Goal: Information Seeking & Learning: Compare options

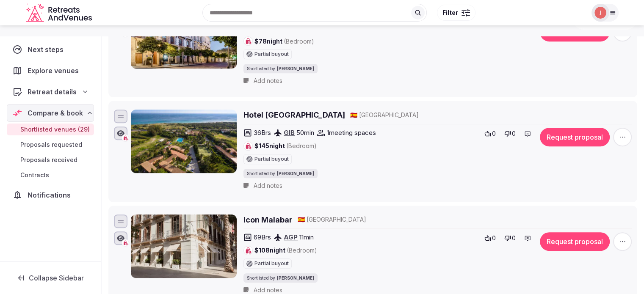
scroll to position [247, 0]
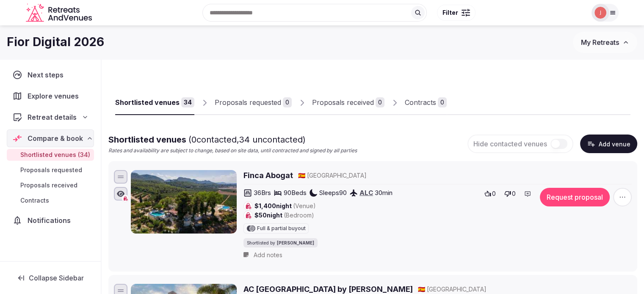
click at [124, 43] on div "Fior Digital 2026" at bounding box center [290, 42] width 566 height 17
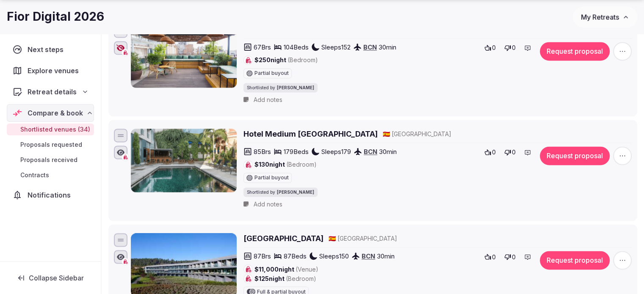
scroll to position [1397, 0]
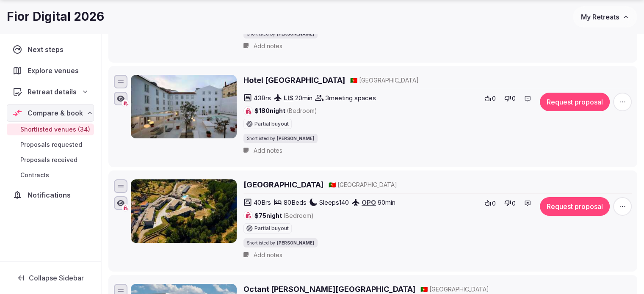
scroll to position [3388, 0]
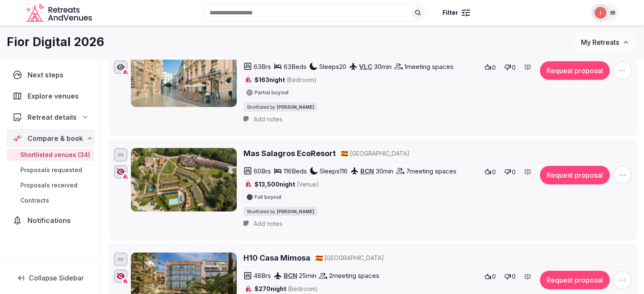
scroll to position [2655, 0]
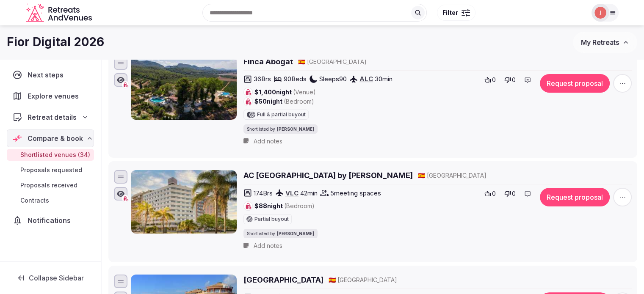
scroll to position [0, 0]
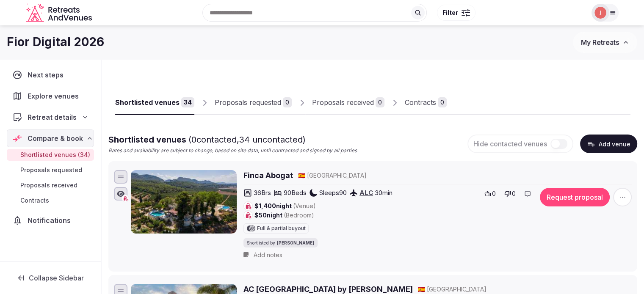
click at [613, 46] on span "My Retreats" at bounding box center [600, 42] width 38 height 8
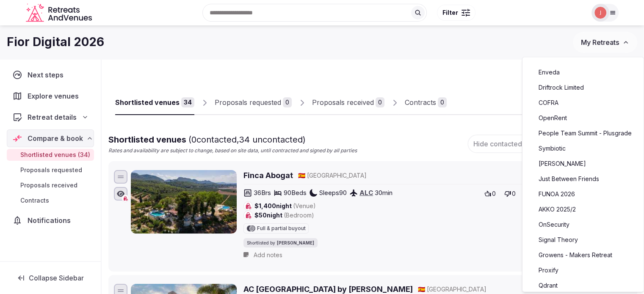
click at [613, 45] on span "My Retreats" at bounding box center [600, 42] width 38 height 8
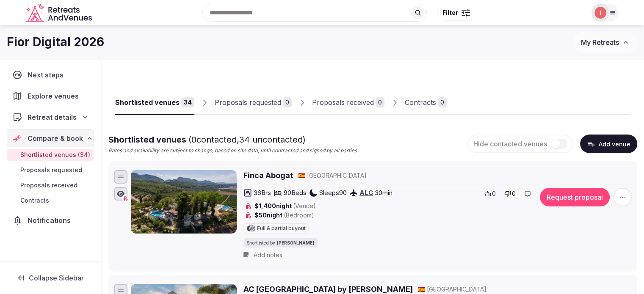
click at [595, 15] on img at bounding box center [601, 13] width 12 height 12
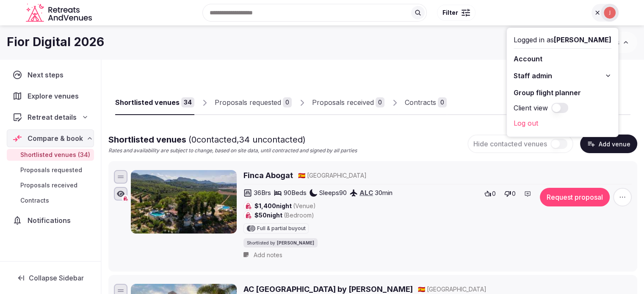
click at [551, 108] on button "Client view" at bounding box center [559, 108] width 17 height 10
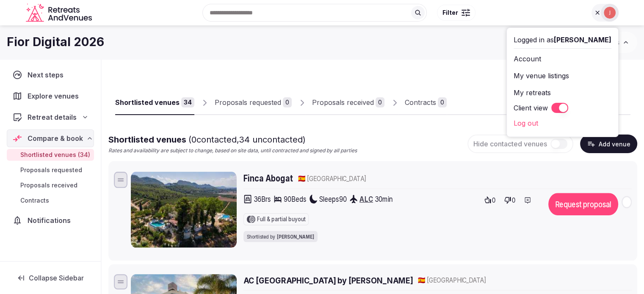
click at [552, 108] on button "Client view" at bounding box center [559, 108] width 17 height 10
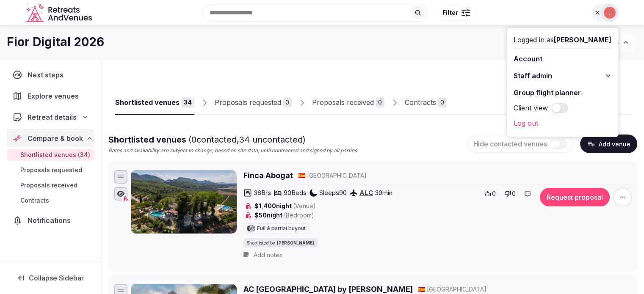
click at [552, 109] on button "Client view" at bounding box center [559, 108] width 17 height 10
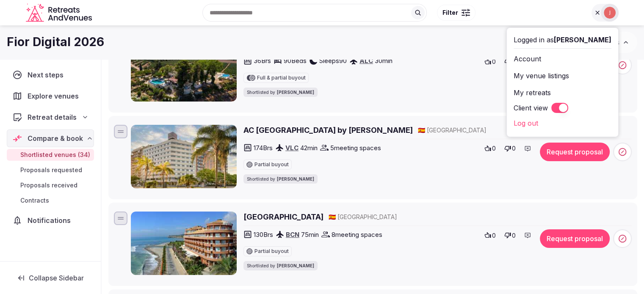
scroll to position [70, 0]
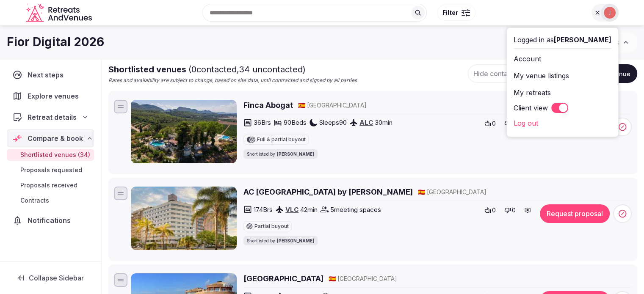
click at [551, 109] on button "Client view" at bounding box center [559, 108] width 17 height 10
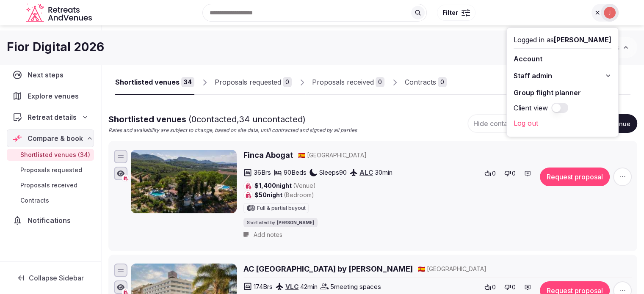
scroll to position [0, 0]
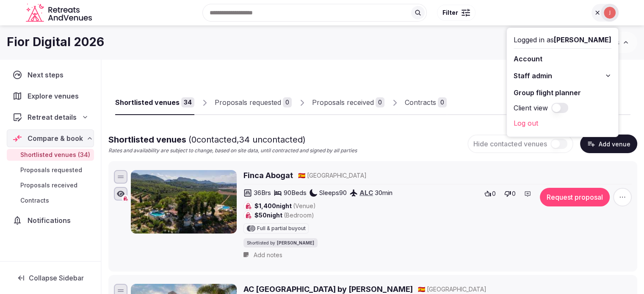
click at [450, 52] on div "Fior Digital 2026 My Retreats" at bounding box center [322, 42] width 644 height 21
click at [408, 76] on div "Shortlisted venues 34 Proposals requested 0 Proposals received 0 Contracts 0" at bounding box center [372, 95] width 515 height 39
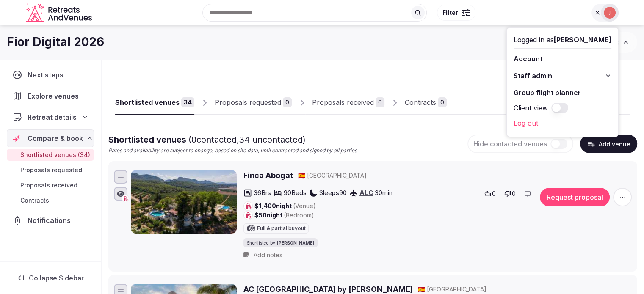
scroll to position [169, 0]
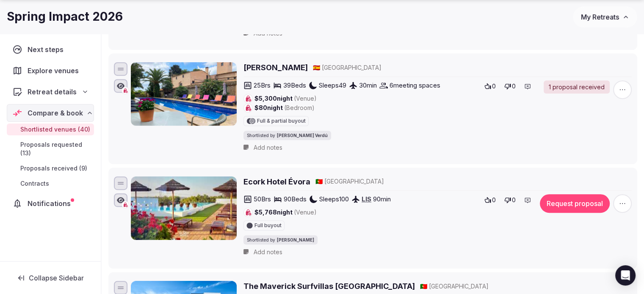
scroll to position [423, 0]
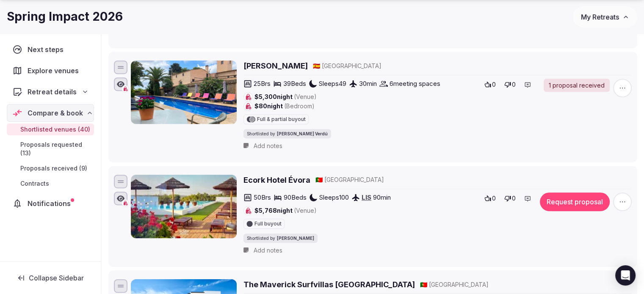
click at [257, 66] on h2 "[PERSON_NAME]" at bounding box center [275, 66] width 64 height 11
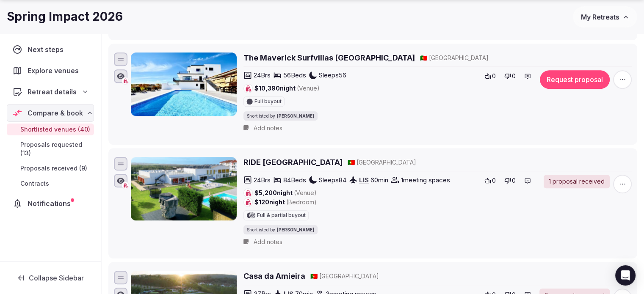
scroll to position [678, 0]
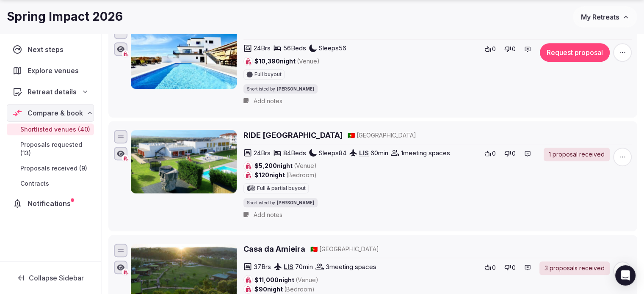
click at [271, 133] on h2 "RIDE Surf Resort & Spa" at bounding box center [292, 135] width 99 height 11
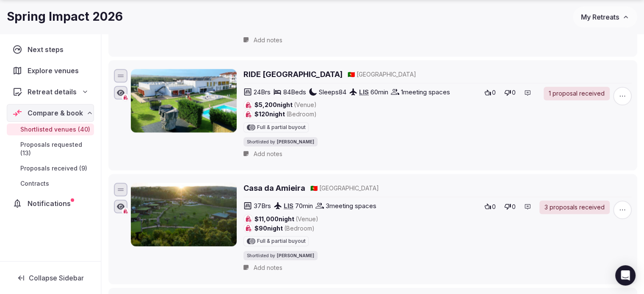
scroll to position [762, 0]
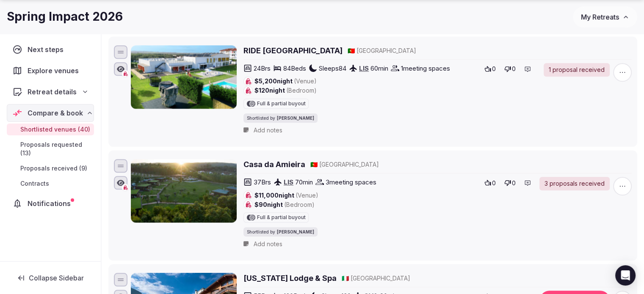
click at [261, 162] on h2 "Casa da Amieira" at bounding box center [274, 164] width 62 height 11
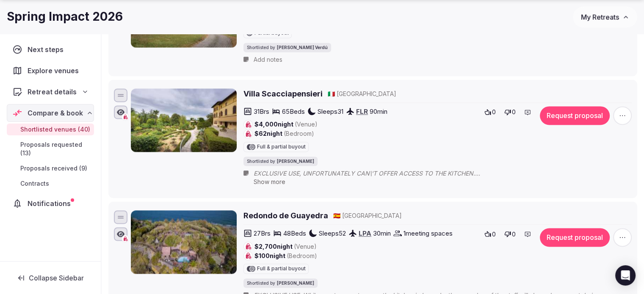
scroll to position [1397, 0]
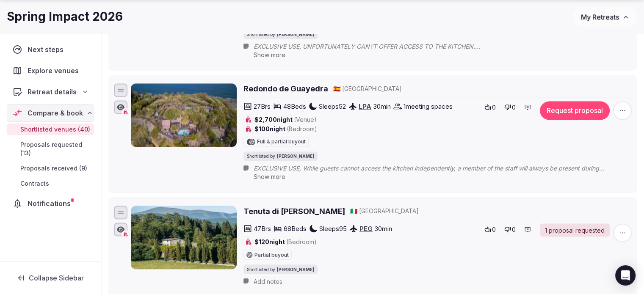
click at [258, 87] on h2 "Redondo de Guayedra" at bounding box center [285, 88] width 85 height 11
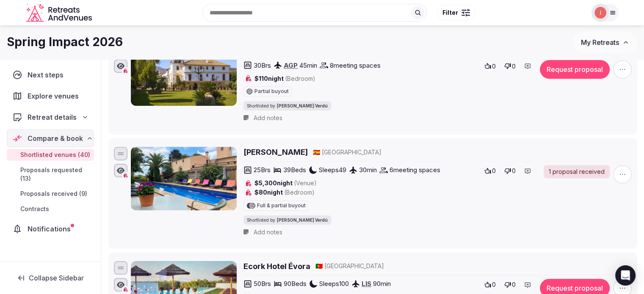
scroll to position [0, 0]
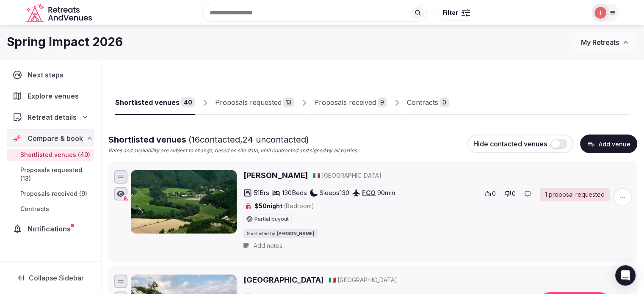
click at [330, 108] on div "Proposals received" at bounding box center [345, 102] width 62 height 10
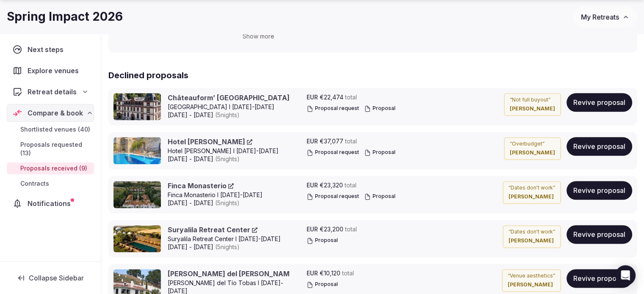
scroll to position [1016, 0]
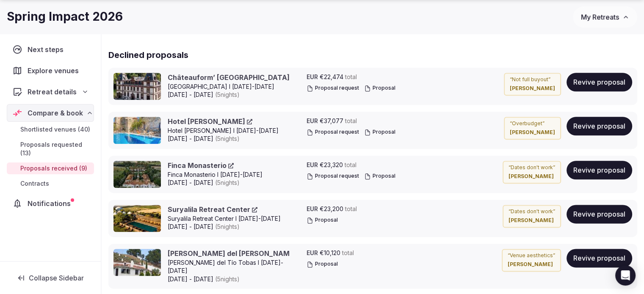
click at [193, 209] on link "Suryalila Retreat Center" at bounding box center [213, 209] width 90 height 9
click at [190, 162] on link "Finca Monasterio" at bounding box center [201, 165] width 66 height 9
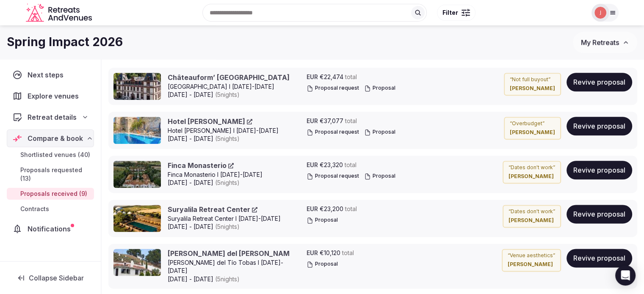
click at [368, 174] on icon at bounding box center [367, 176] width 7 height 7
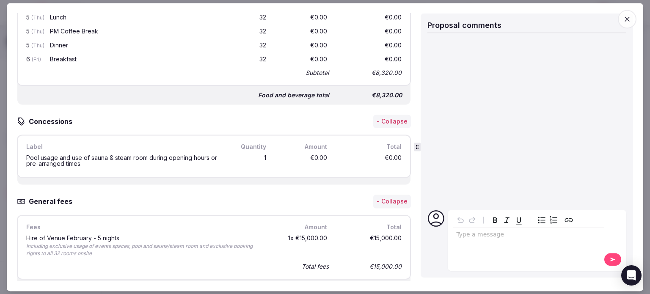
scroll to position [1139, 0]
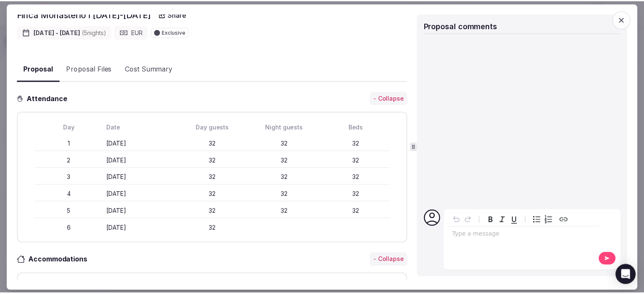
scroll to position [65, 0]
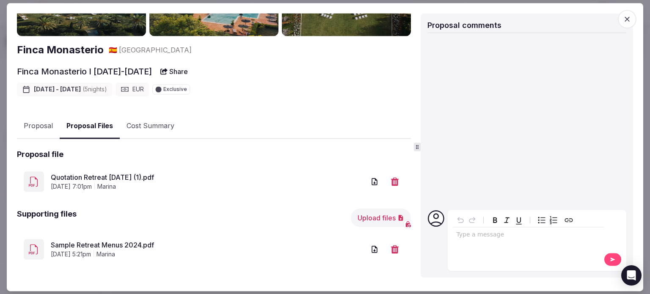
click at [129, 176] on link "Quotation Retreat February 2026 (1).pdf" at bounding box center [208, 178] width 315 height 10
click at [631, 17] on icon "button" at bounding box center [627, 19] width 8 height 8
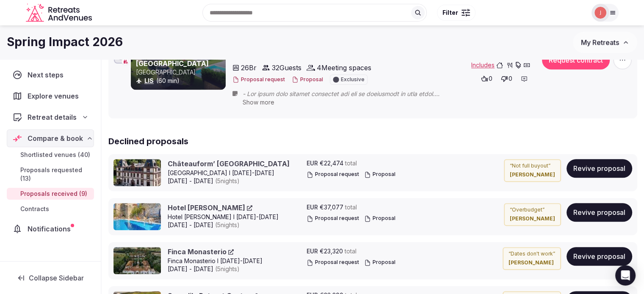
scroll to position [762, 0]
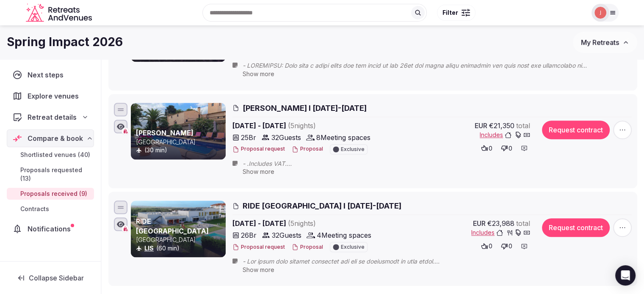
click at [53, 166] on span "Proposals requested (13)" at bounding box center [55, 174] width 70 height 17
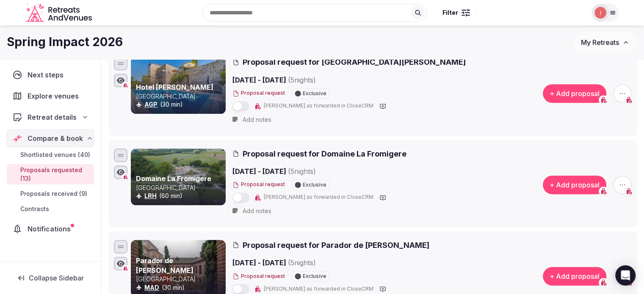
scroll to position [339, 0]
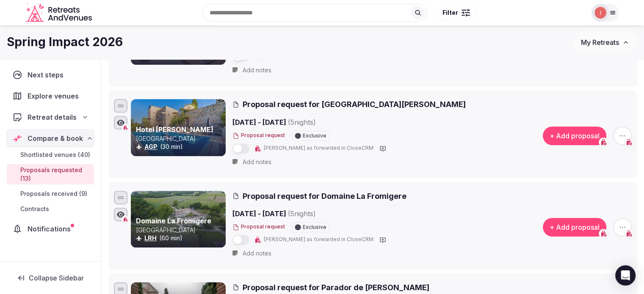
click at [180, 127] on link "Hotel Castillo de Monda" at bounding box center [174, 129] width 77 height 8
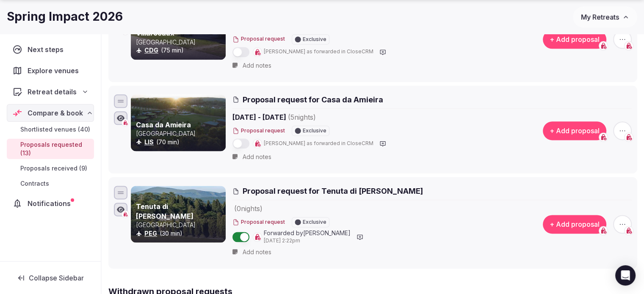
scroll to position [1101, 0]
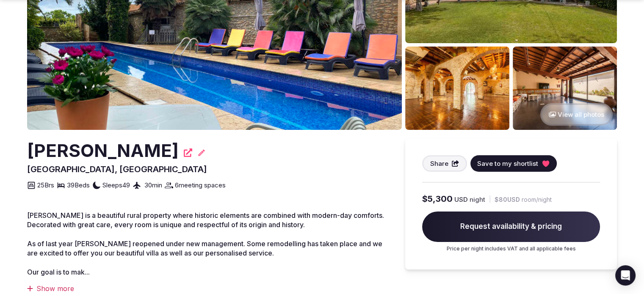
scroll to position [127, 0]
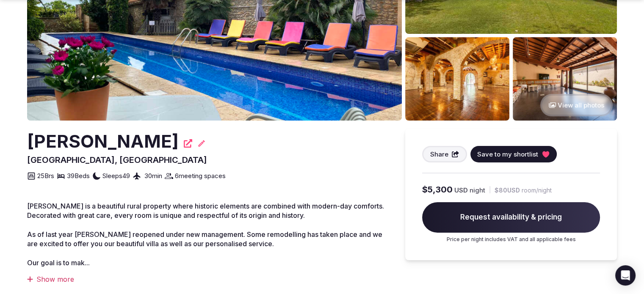
click at [269, 99] on img at bounding box center [214, 17] width 375 height 205
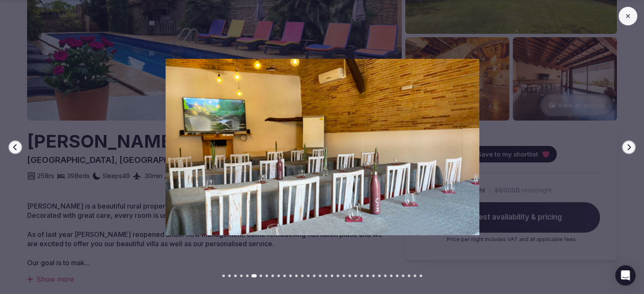
click at [573, 145] on div at bounding box center [319, 147] width 651 height 177
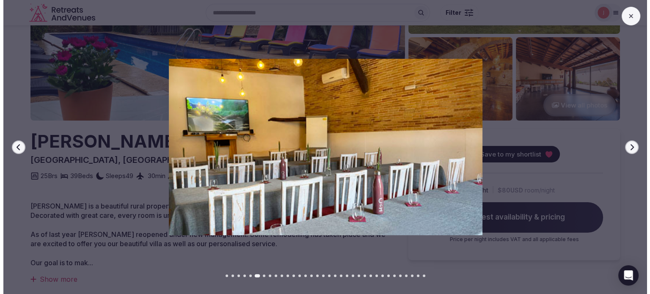
scroll to position [0, 0]
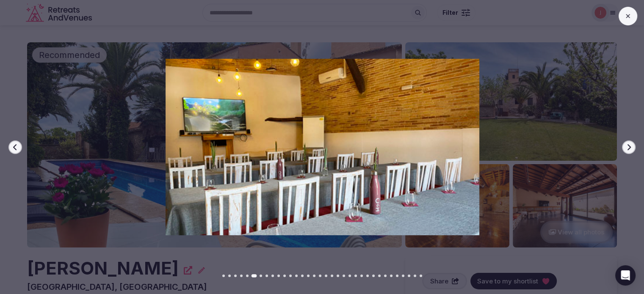
click at [628, 15] on icon at bounding box center [628, 16] width 7 height 7
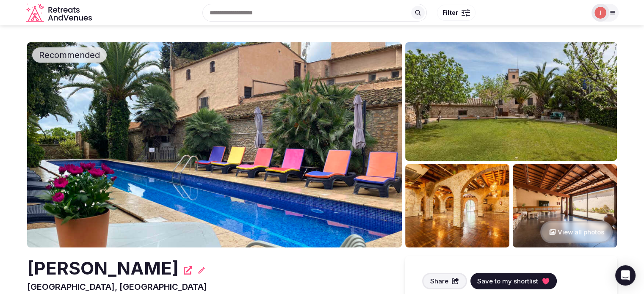
click at [506, 284] on span "Save to my shortlist" at bounding box center [507, 281] width 61 height 9
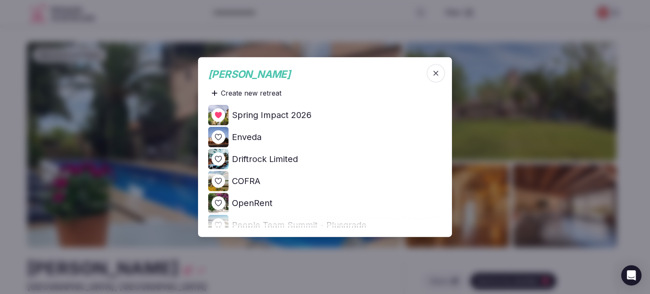
click at [532, 167] on div at bounding box center [325, 147] width 650 height 294
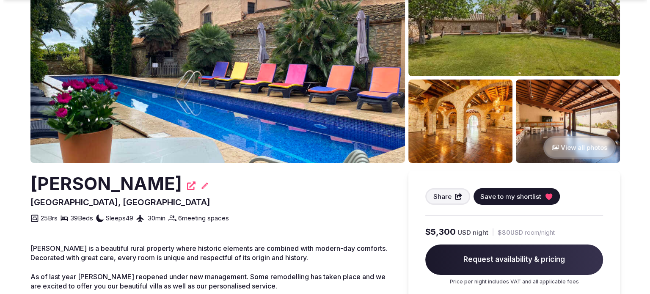
scroll to position [85, 0]
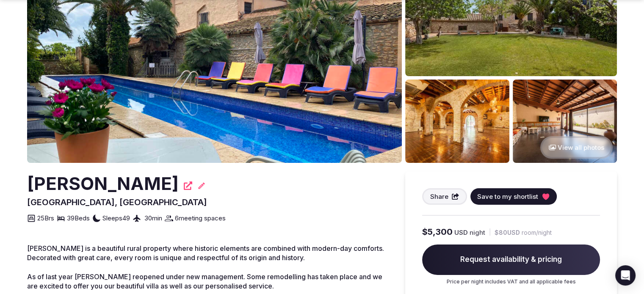
click at [500, 197] on span "Save to my shortlist" at bounding box center [507, 196] width 61 height 9
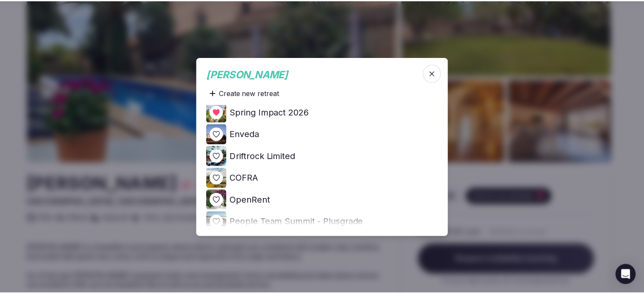
scroll to position [0, 0]
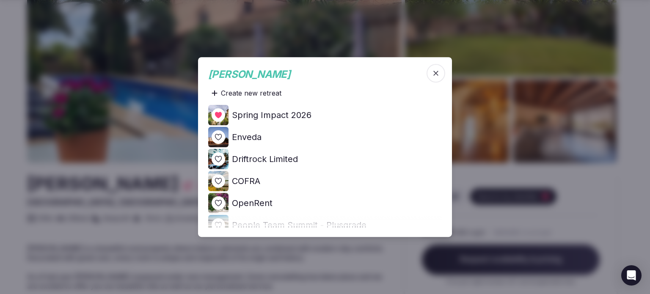
click at [515, 141] on div at bounding box center [325, 147] width 650 height 294
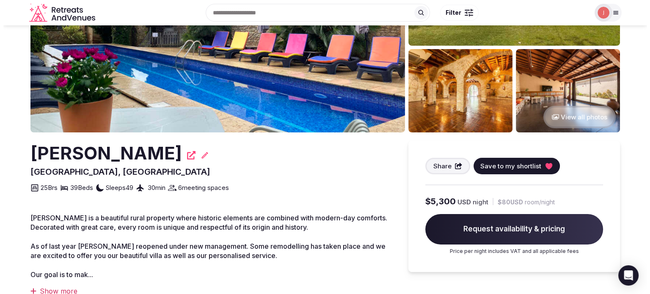
scroll to position [169, 0]
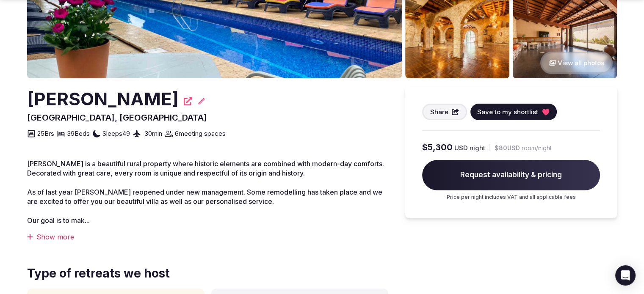
click at [496, 112] on span "Save to my shortlist" at bounding box center [507, 112] width 61 height 9
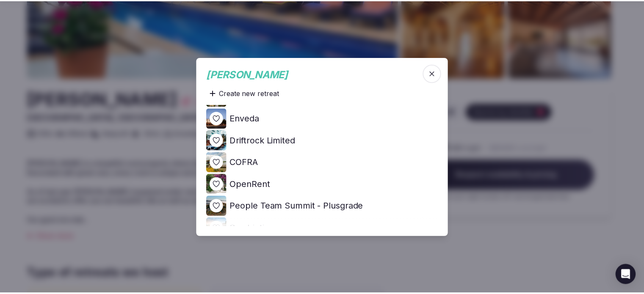
scroll to position [0, 0]
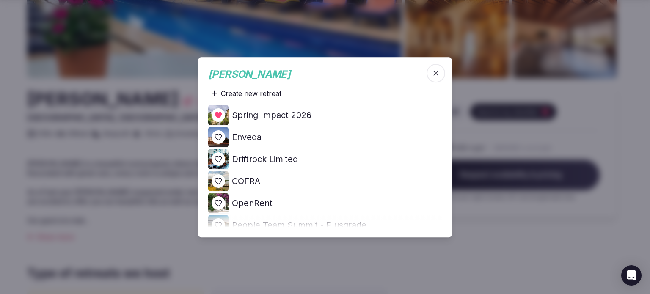
click at [455, 145] on div at bounding box center [325, 147] width 650 height 294
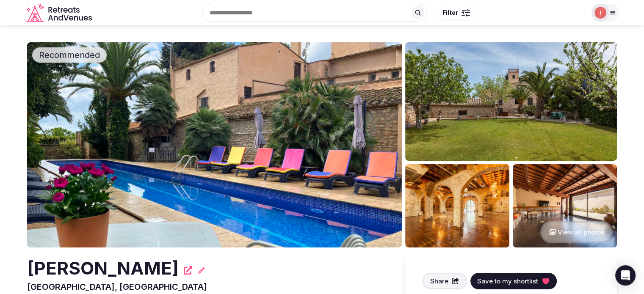
click at [105, 265] on h2 "[PERSON_NAME]" at bounding box center [103, 268] width 152 height 25
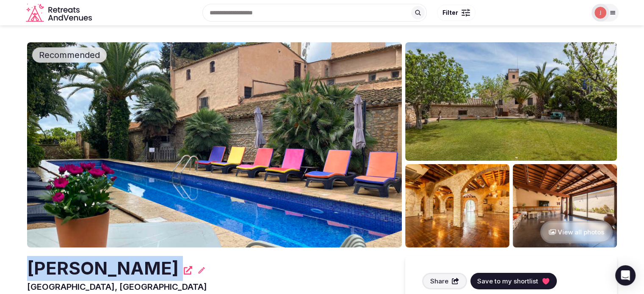
click at [105, 265] on h2 "[PERSON_NAME]" at bounding box center [103, 268] width 152 height 25
copy div "[PERSON_NAME]"
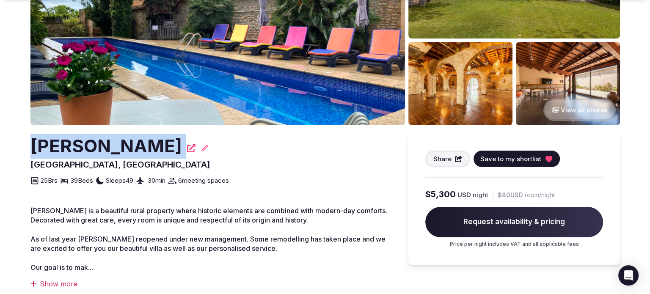
scroll to position [127, 0]
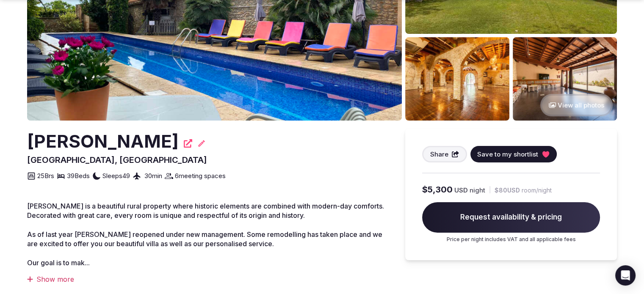
click at [367, 171] on div "25 Brs 39 Beds Sleeps 49 30 min 6 meeting spaces" at bounding box center [207, 173] width 361 height 15
click at [526, 152] on span "Save to my shortlist" at bounding box center [507, 154] width 61 height 9
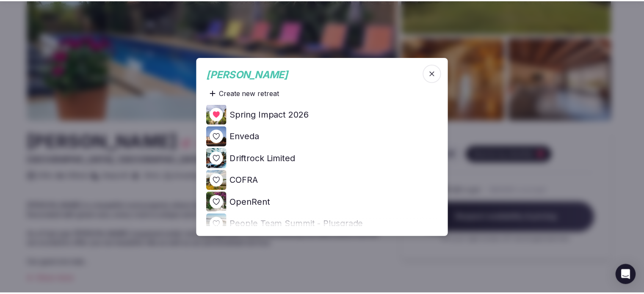
scroll to position [0, 0]
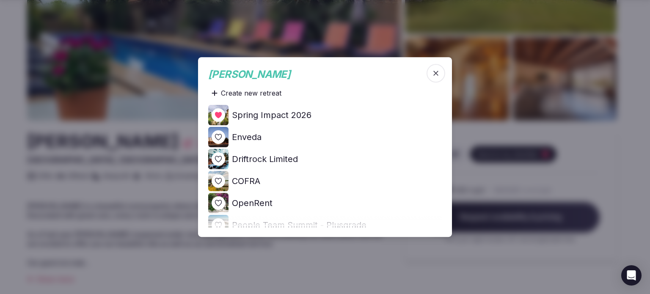
click at [432, 74] on icon "button" at bounding box center [436, 73] width 8 height 8
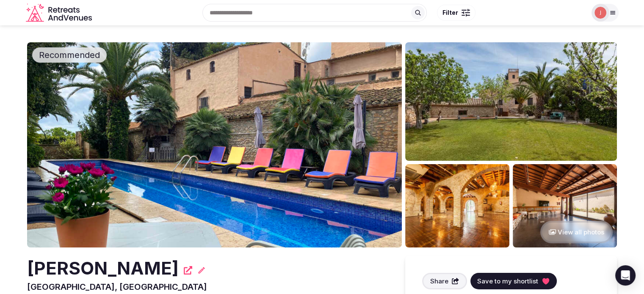
click at [491, 274] on button "Save to my shortlist" at bounding box center [513, 281] width 86 height 17
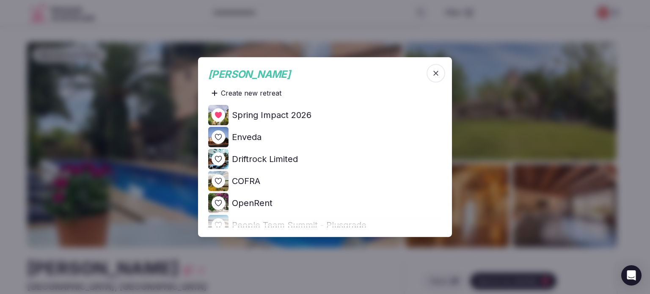
click at [408, 2] on div at bounding box center [325, 147] width 650 height 294
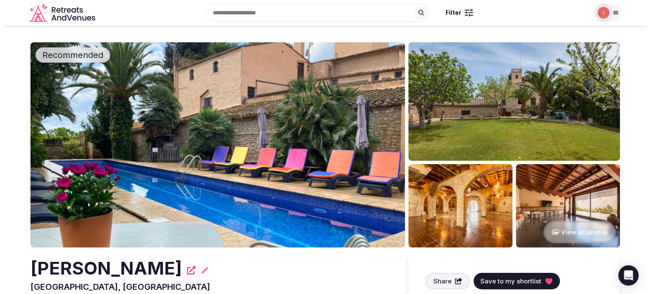
scroll to position [42, 0]
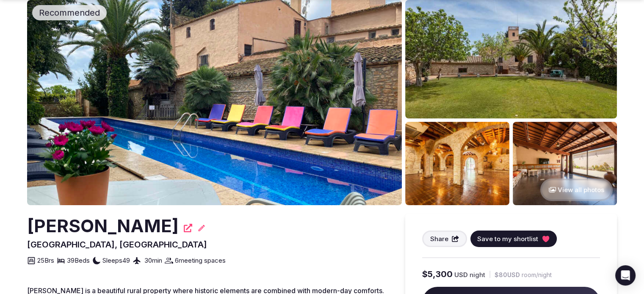
click at [518, 239] on span "Save to my shortlist" at bounding box center [507, 239] width 61 height 9
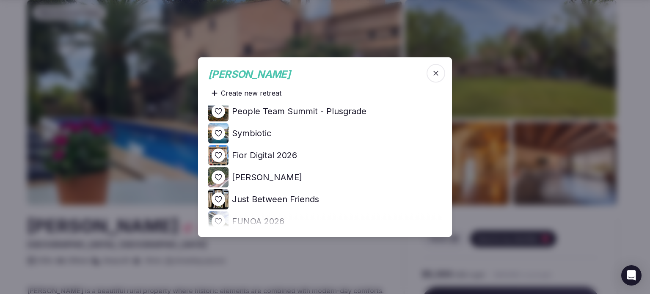
scroll to position [127, 0]
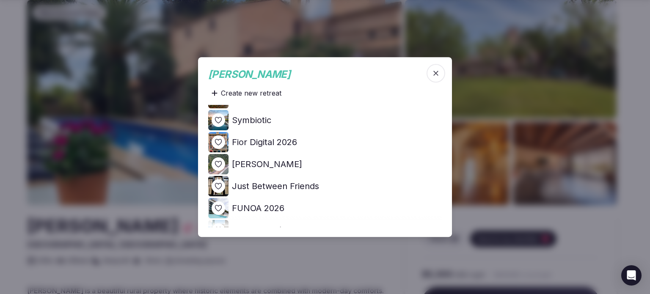
click at [212, 139] on div at bounding box center [219, 143] width 14 height 14
click at [0, 0] on icon at bounding box center [0, 0] width 0 height 0
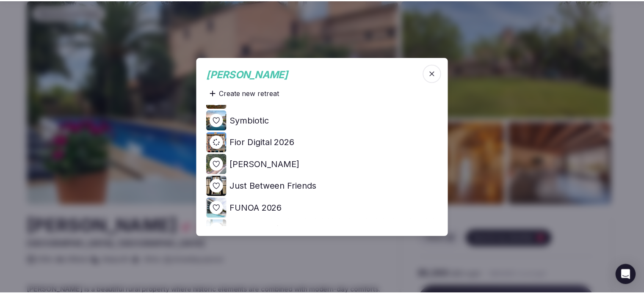
scroll to position [0, 0]
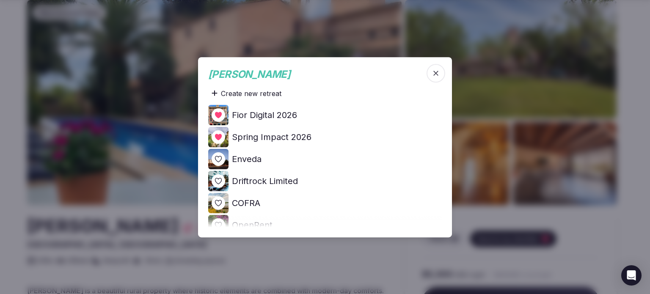
click at [557, 185] on div at bounding box center [325, 147] width 650 height 294
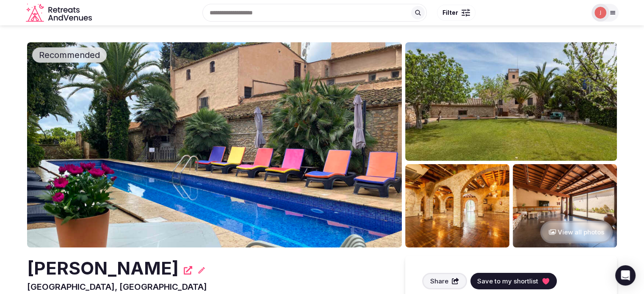
click at [600, 17] on img at bounding box center [601, 13] width 12 height 12
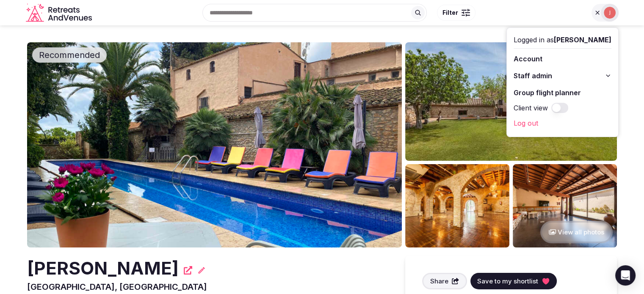
drag, startPoint x: 401, startPoint y: 30, endPoint x: 156, endPoint y: 30, distance: 245.2
click at [401, 30] on div "Recent searches [GEOGRAPHIC_DATA], [GEOGRAPHIC_DATA] [GEOGRAPHIC_DATA], [GEOGRA…" at bounding box center [340, 12] width 491 height 36
click at [63, 19] on icon "Retreats and Venues company logo" at bounding box center [61, 18] width 5 height 6
click at [54, 11] on icon "Retreats and Venues company logo" at bounding box center [55, 10] width 4 height 5
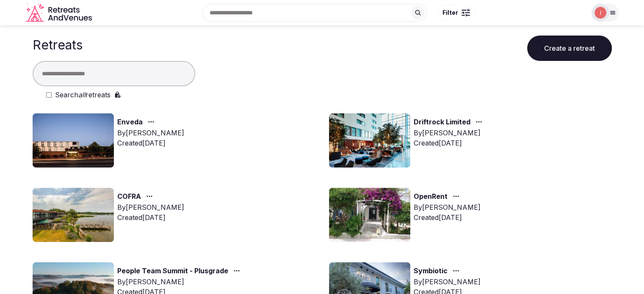
click at [105, 77] on input "text" at bounding box center [114, 73] width 163 height 25
type input "****"
click at [82, 94] on em "all" at bounding box center [81, 95] width 7 height 8
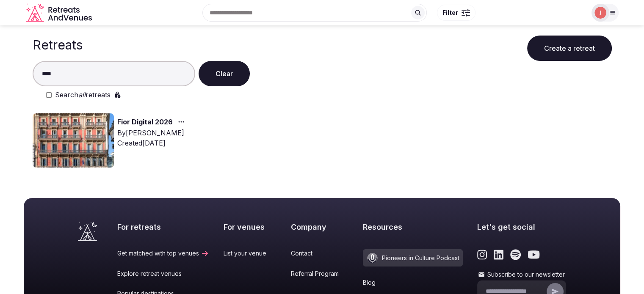
click at [86, 122] on img at bounding box center [73, 140] width 81 height 54
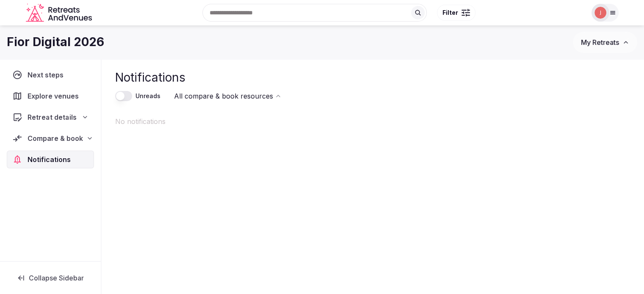
click at [56, 118] on span "Retreat details" at bounding box center [52, 117] width 49 height 10
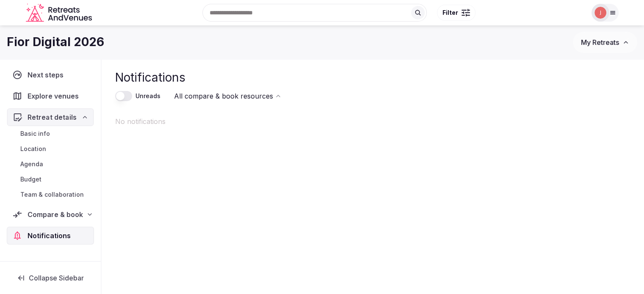
click at [56, 100] on span "Explore venues" at bounding box center [55, 96] width 55 height 10
click at [61, 103] on div "Explore venues" at bounding box center [50, 96] width 87 height 18
click at [68, 98] on span "Explore venues" at bounding box center [55, 96] width 55 height 10
click at [36, 98] on span "Explore venues" at bounding box center [55, 96] width 55 height 10
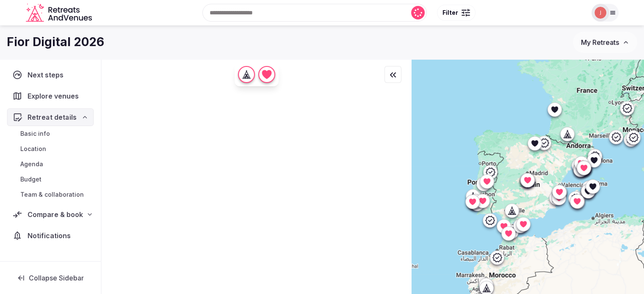
click at [242, 12] on div "Recent searches [GEOGRAPHIC_DATA], [GEOGRAPHIC_DATA] [GEOGRAPHIC_DATA], [GEOGRA…" at bounding box center [340, 12] width 491 height 36
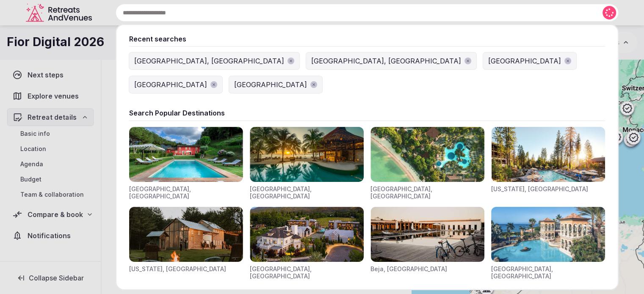
paste input "**********"
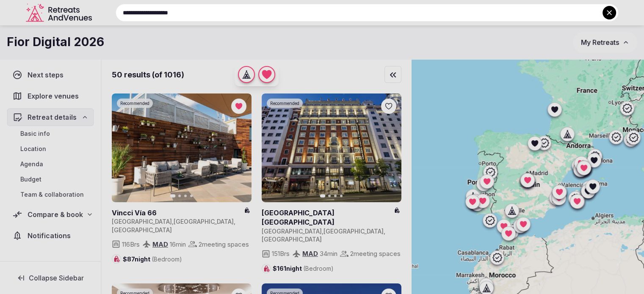
click at [217, 16] on input "**********" at bounding box center [367, 13] width 503 height 18
click at [198, 16] on input "**********" at bounding box center [367, 13] width 503 height 18
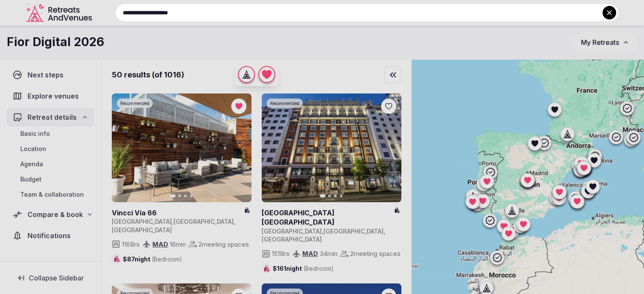
click at [207, 11] on input "**********" at bounding box center [367, 13] width 503 height 18
click at [215, 16] on input "**********" at bounding box center [367, 13] width 503 height 18
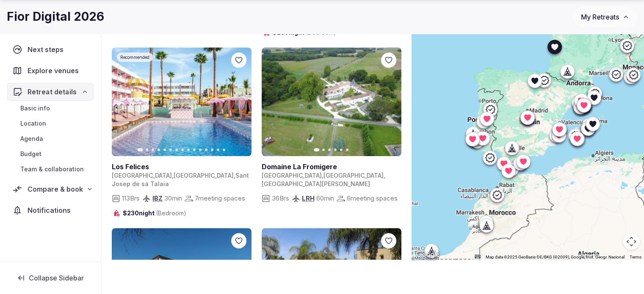
scroll to position [551, 0]
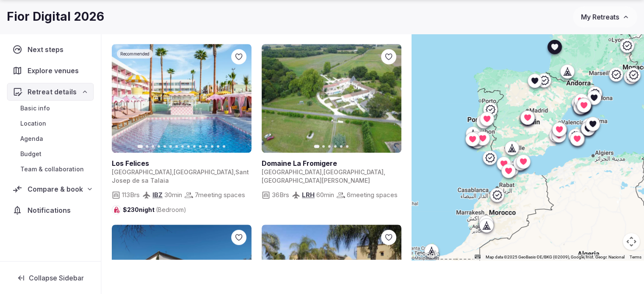
click at [388, 95] on icon "button" at bounding box center [389, 98] width 7 height 7
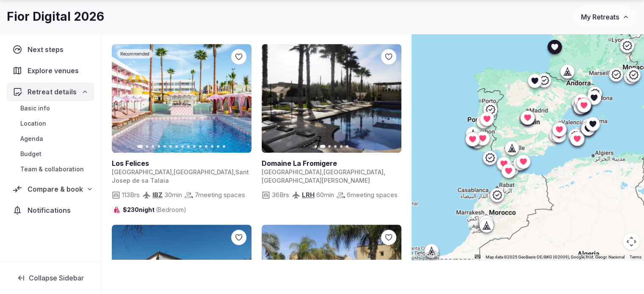
click at [388, 95] on icon "button" at bounding box center [389, 98] width 7 height 7
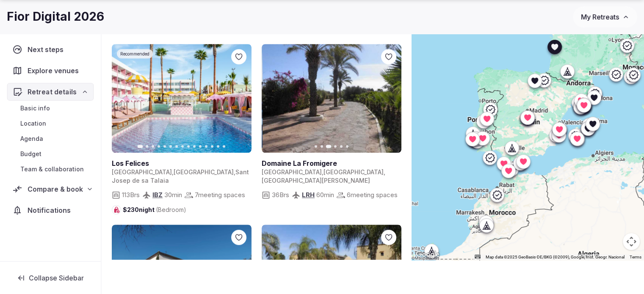
click at [388, 95] on icon "button" at bounding box center [389, 98] width 7 height 7
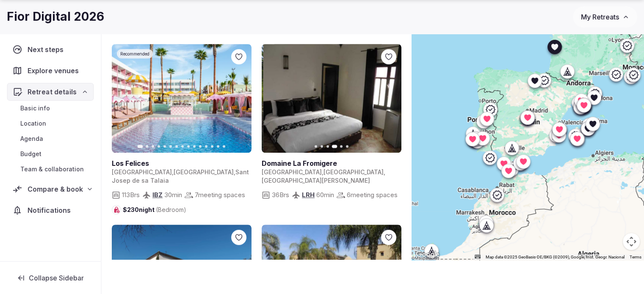
click at [388, 95] on icon "button" at bounding box center [389, 98] width 7 height 7
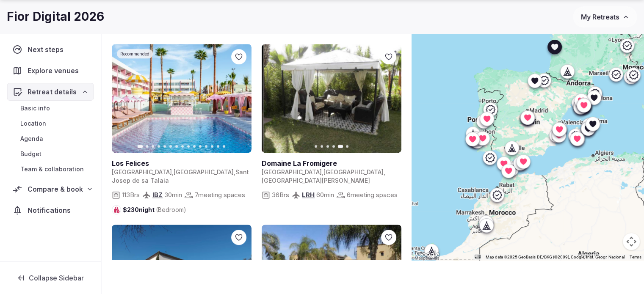
scroll to position [678, 0]
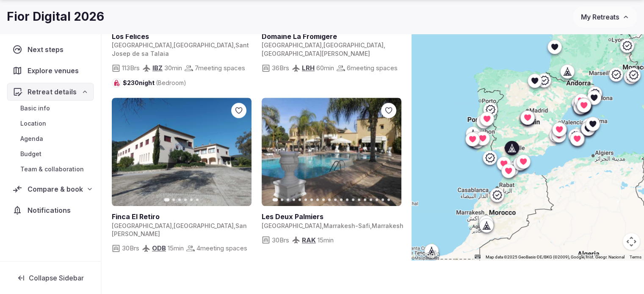
click at [240, 149] on icon "button" at bounding box center [239, 152] width 7 height 7
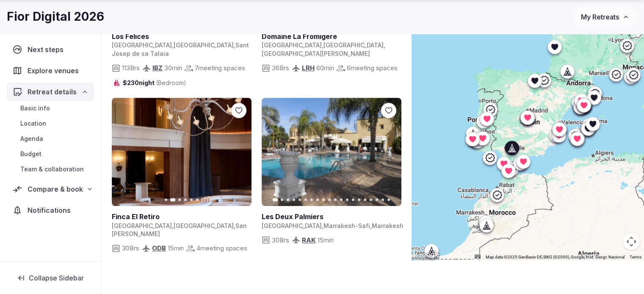
click at [240, 149] on icon "button" at bounding box center [239, 152] width 7 height 7
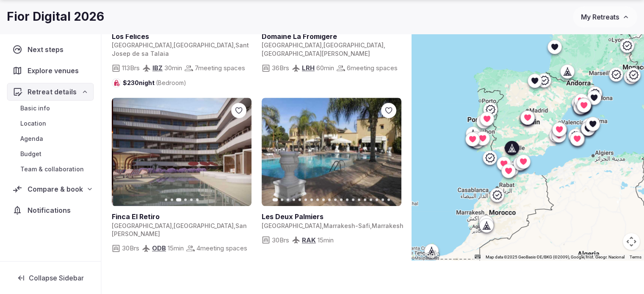
click at [240, 149] on icon "button" at bounding box center [239, 152] width 7 height 7
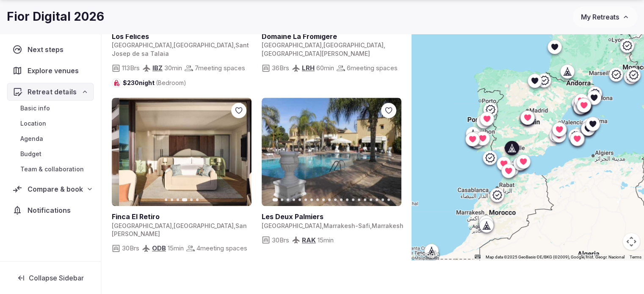
click at [240, 149] on icon "button" at bounding box center [239, 152] width 7 height 7
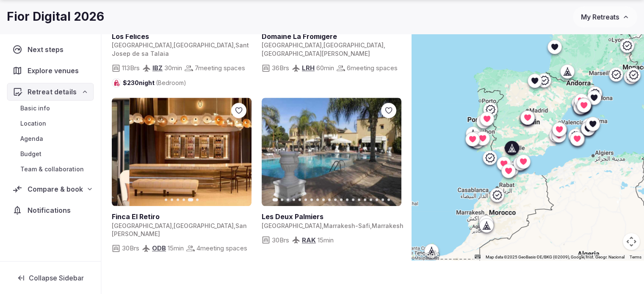
click at [240, 149] on icon "button" at bounding box center [239, 152] width 7 height 7
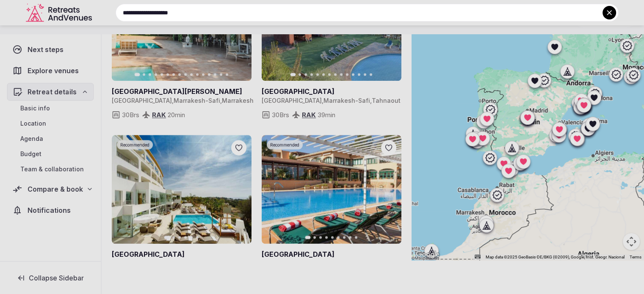
scroll to position [0, 0]
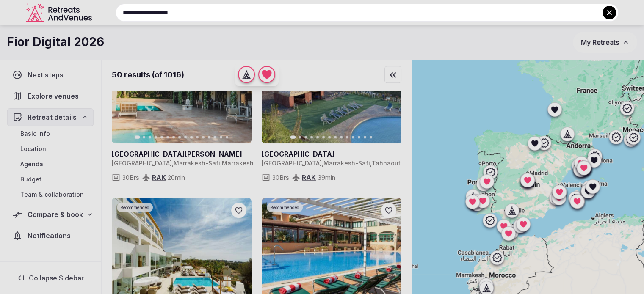
click at [173, 13] on input "**********" at bounding box center [367, 13] width 503 height 18
click at [620, 15] on div at bounding box center [322, 147] width 644 height 294
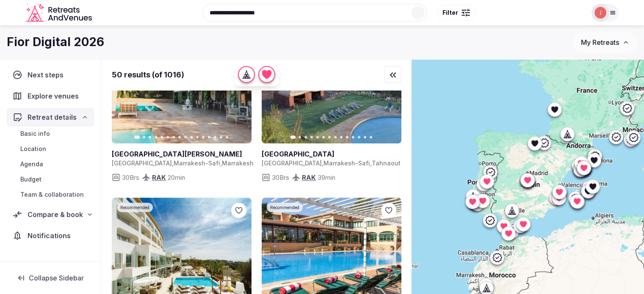
click at [613, 15] on icon at bounding box center [612, 12] width 7 height 7
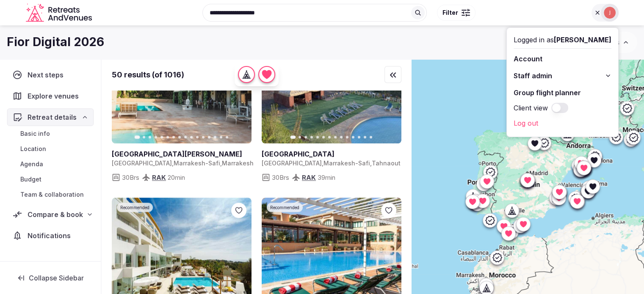
click at [351, 12] on input "**********" at bounding box center [314, 13] width 224 height 18
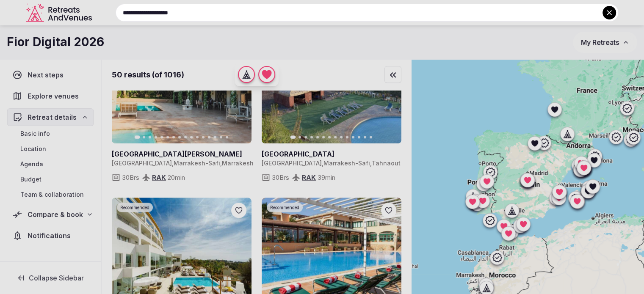
paste input "**********"
type input "**********"
click at [351, 12] on input "**********" at bounding box center [367, 13] width 503 height 18
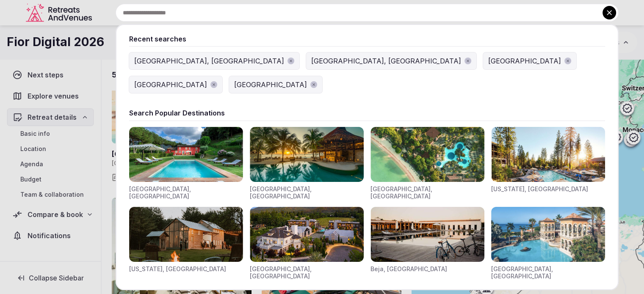
paste input "**********"
type input "**********"
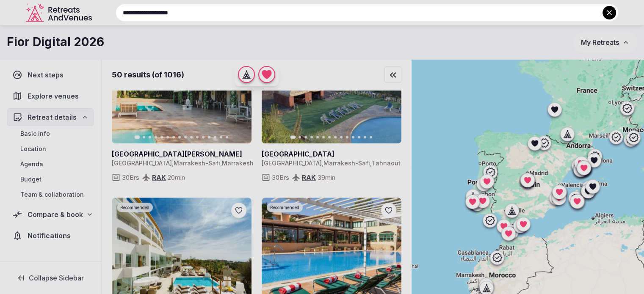
click at [44, 213] on div at bounding box center [322, 147] width 644 height 294
click at [52, 212] on span "Compare & book" at bounding box center [55, 215] width 55 height 10
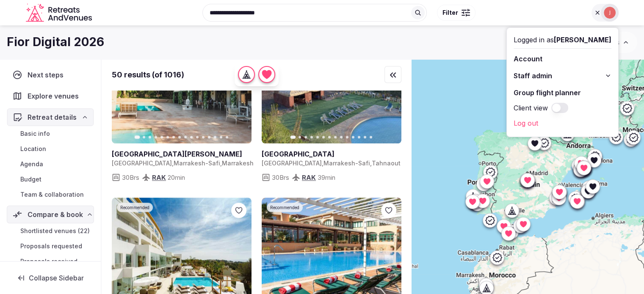
click at [55, 232] on span "Shortlisted venues (22)" at bounding box center [54, 231] width 69 height 8
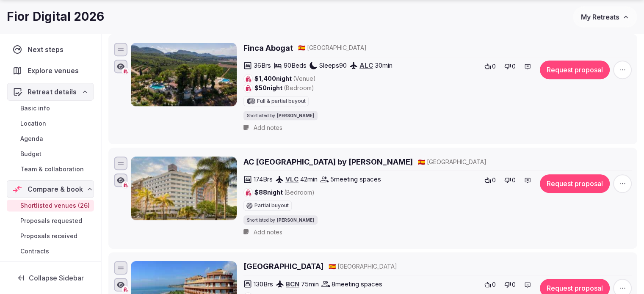
scroll to position [593, 0]
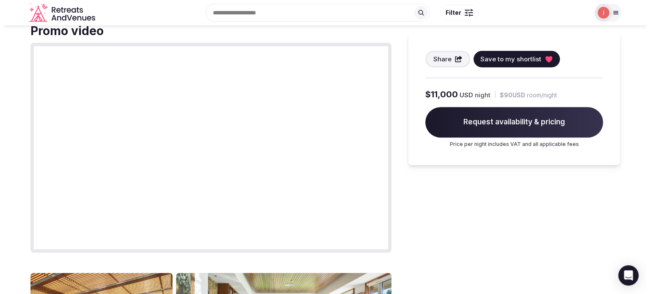
scroll to position [423, 0]
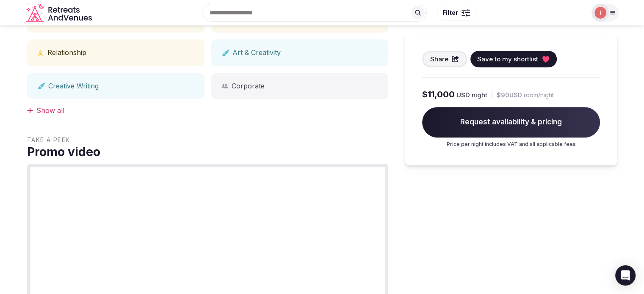
click at [503, 61] on span "Save to my shortlist" at bounding box center [507, 59] width 61 height 9
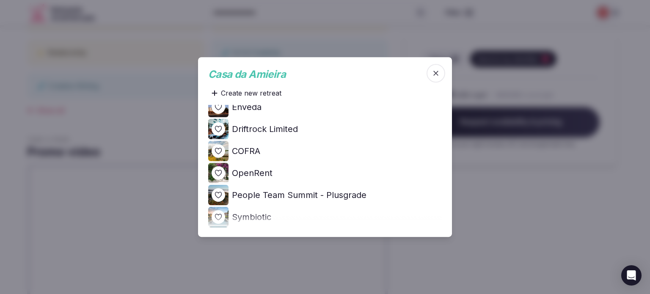
scroll to position [127, 0]
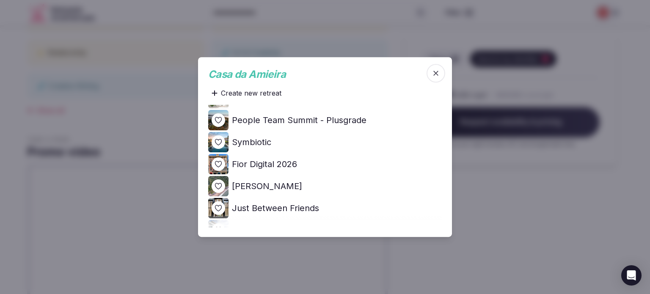
click at [0, 0] on icon at bounding box center [0, 0] width 0 height 0
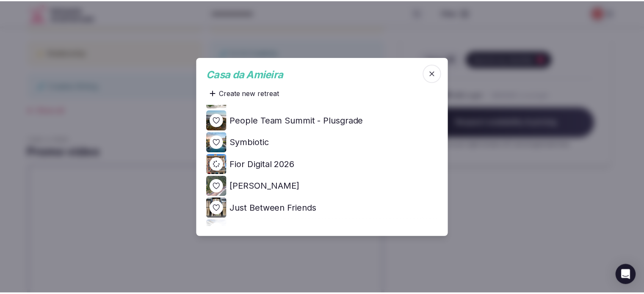
scroll to position [0, 0]
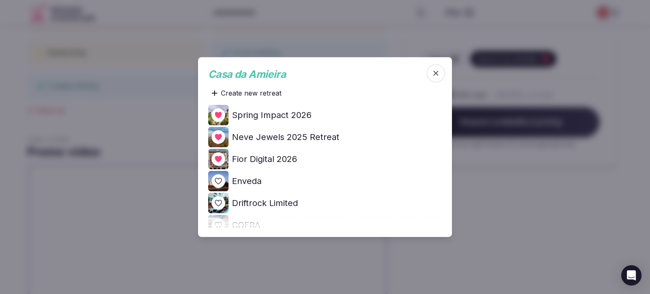
click at [507, 214] on div at bounding box center [325, 147] width 650 height 294
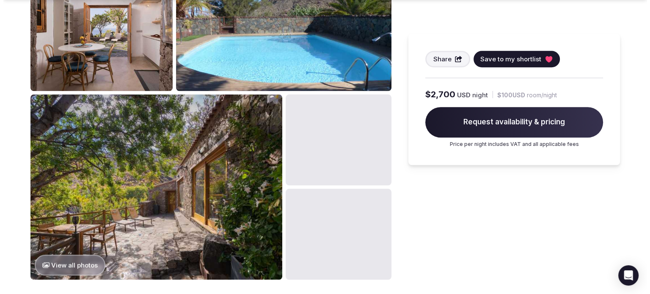
scroll to position [932, 0]
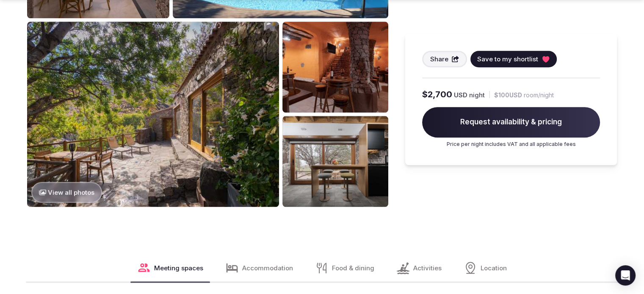
click at [501, 60] on span "Save to my shortlist" at bounding box center [507, 59] width 61 height 9
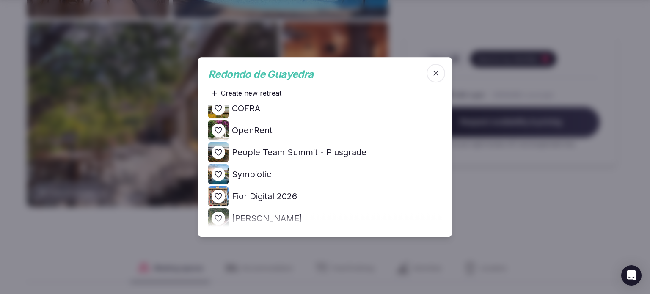
scroll to position [127, 0]
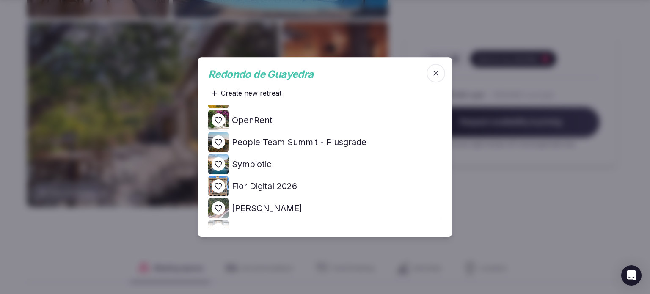
click at [0, 0] on icon at bounding box center [0, 0] width 0 height 0
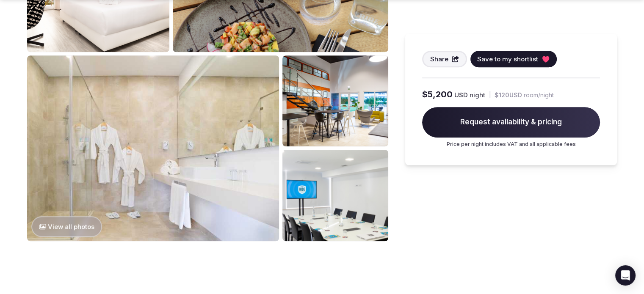
scroll to position [635, 0]
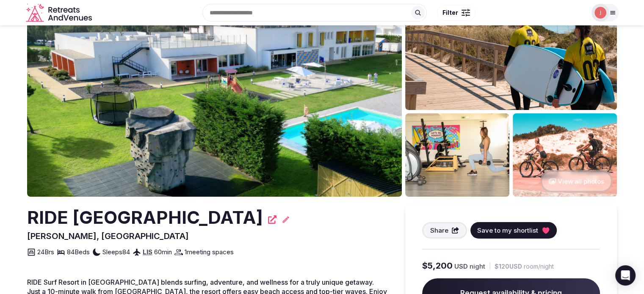
scroll to position [85, 0]
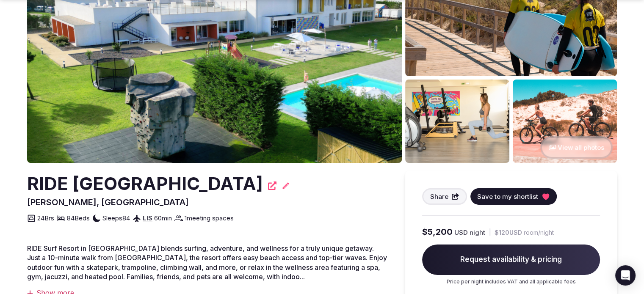
click at [566, 154] on button "View all photos" at bounding box center [576, 147] width 72 height 22
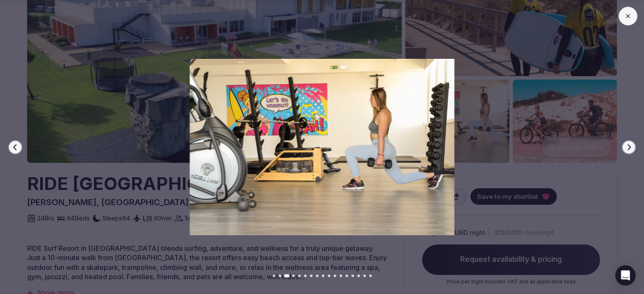
click at [440, 130] on img at bounding box center [322, 147] width 451 height 177
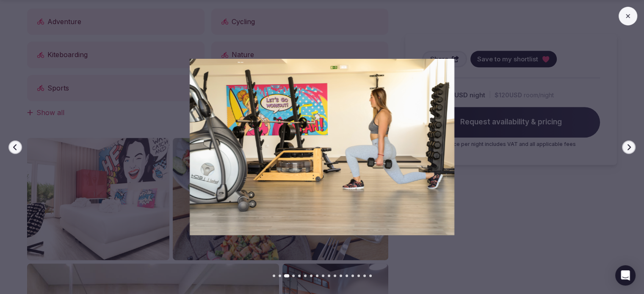
scroll to position [423, 0]
click at [430, 177] on img at bounding box center [322, 147] width 451 height 177
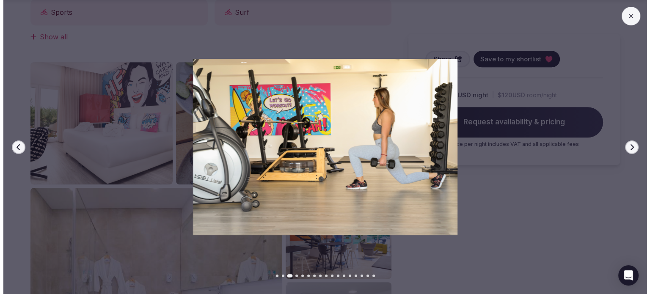
scroll to position [551, 0]
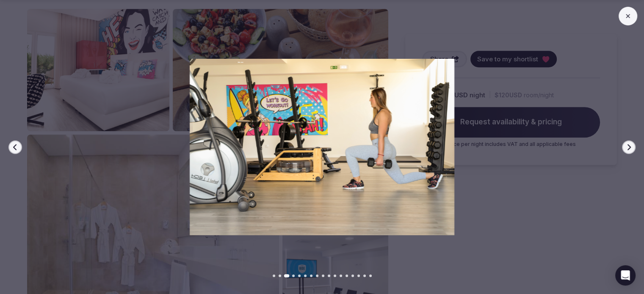
click at [625, 22] on button at bounding box center [628, 16] width 19 height 19
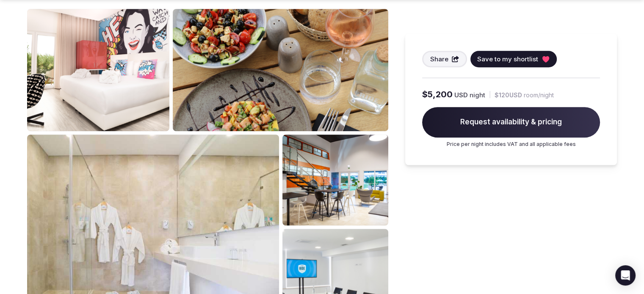
click at [480, 57] on span "Save to my shortlist" at bounding box center [507, 59] width 61 height 9
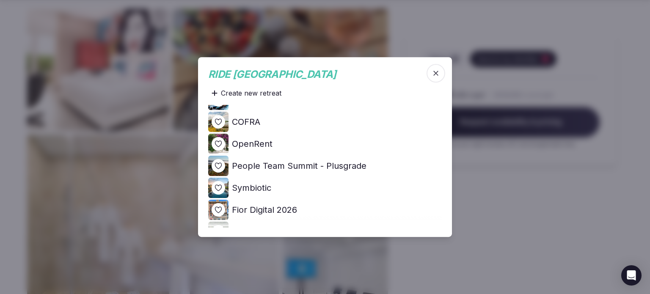
scroll to position [85, 0]
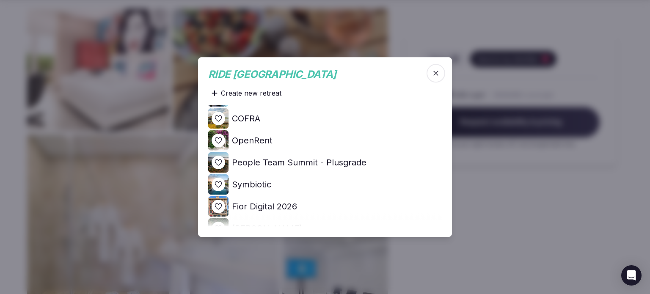
click at [0, 0] on icon at bounding box center [0, 0] width 0 height 0
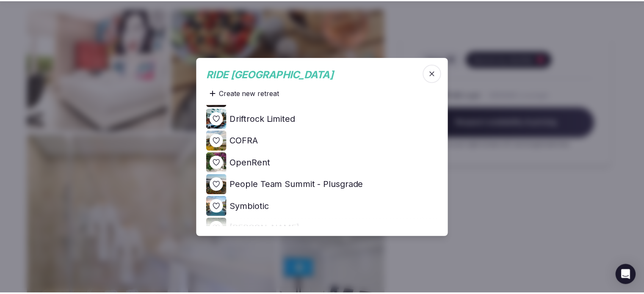
scroll to position [0, 0]
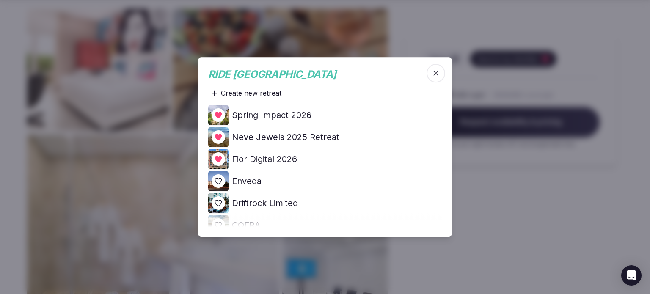
click at [522, 199] on div at bounding box center [325, 147] width 650 height 294
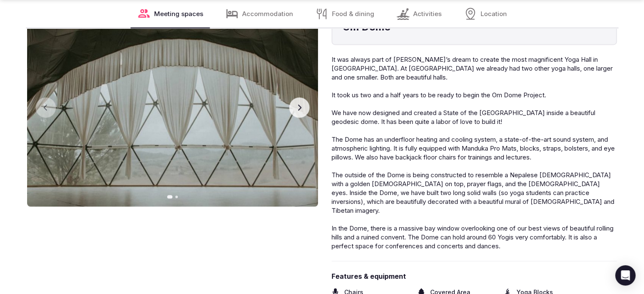
scroll to position [1270, 0]
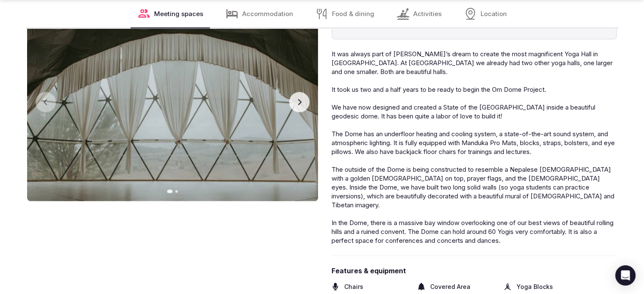
click at [298, 108] on button "Next slide" at bounding box center [299, 102] width 20 height 20
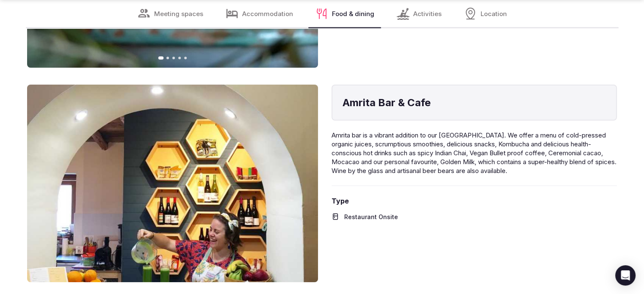
scroll to position [3430, 0]
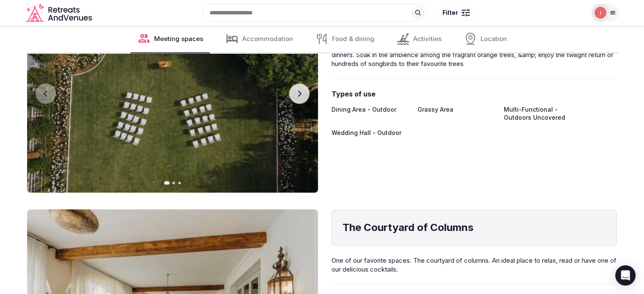
scroll to position [1186, 0]
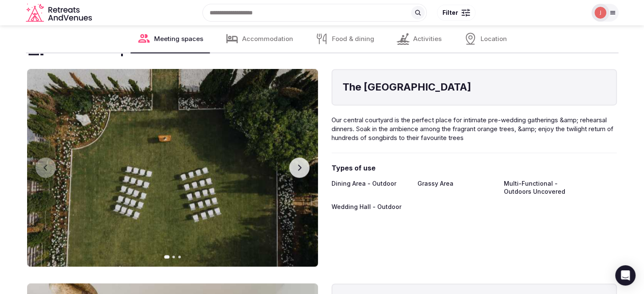
click at [300, 162] on button "Next slide" at bounding box center [299, 168] width 20 height 20
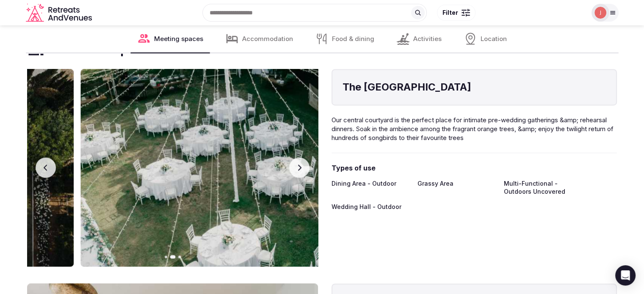
click at [300, 162] on button "Next slide" at bounding box center [299, 168] width 20 height 20
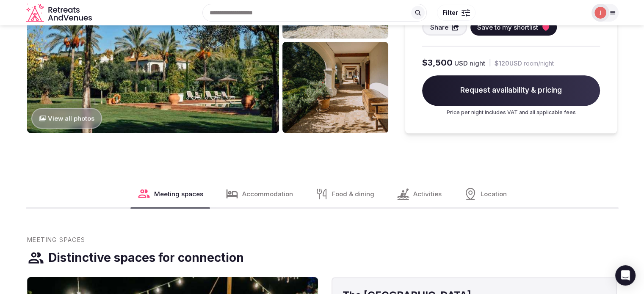
scroll to position [974, 0]
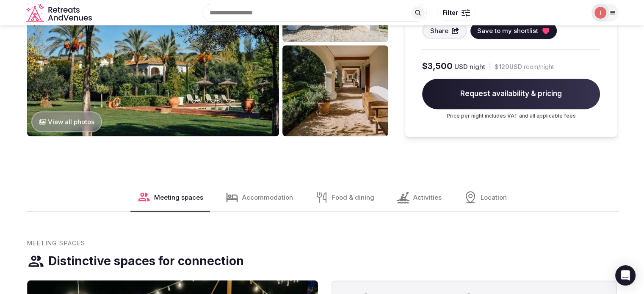
click at [544, 30] on div "Recent searches [GEOGRAPHIC_DATA], [GEOGRAPHIC_DATA] [GEOGRAPHIC_DATA], [GEOGRA…" at bounding box center [322, 12] width 593 height 43
click at [504, 33] on div "Recent searches [GEOGRAPHIC_DATA], [GEOGRAPHIC_DATA] [GEOGRAPHIC_DATA], [GEOGRA…" at bounding box center [322, 12] width 593 height 43
click at [546, 32] on div "Recent searches [GEOGRAPHIC_DATA], [GEOGRAPHIC_DATA] [GEOGRAPHIC_DATA], [GEOGRA…" at bounding box center [322, 12] width 593 height 43
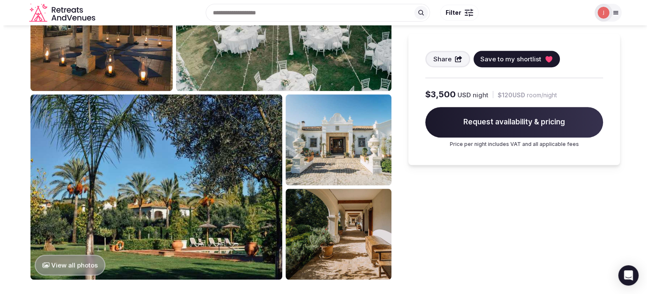
scroll to position [805, 0]
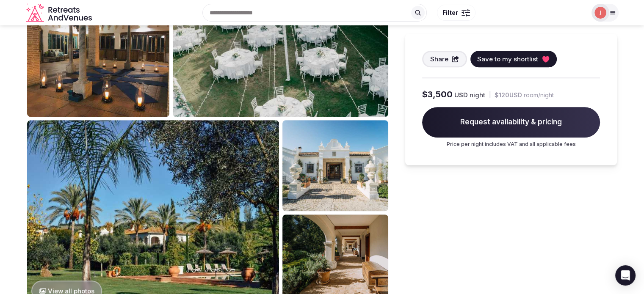
click at [511, 62] on span "Save to my shortlist" at bounding box center [507, 59] width 61 height 9
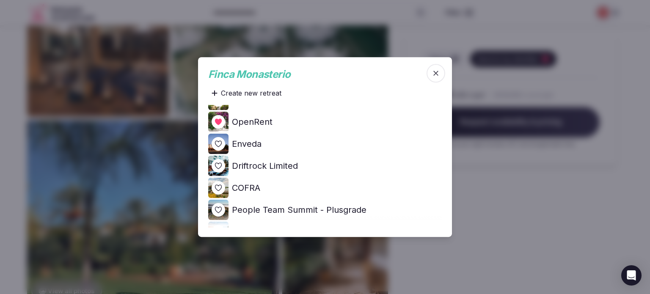
scroll to position [127, 0]
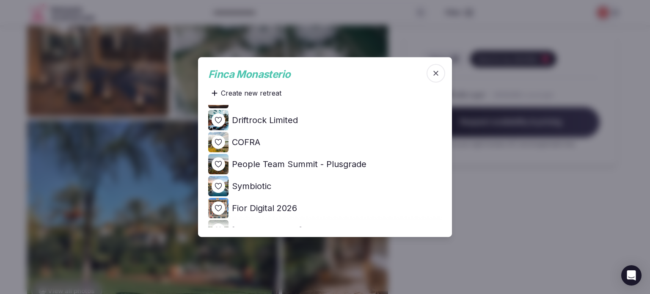
click at [0, 0] on icon at bounding box center [0, 0] width 0 height 0
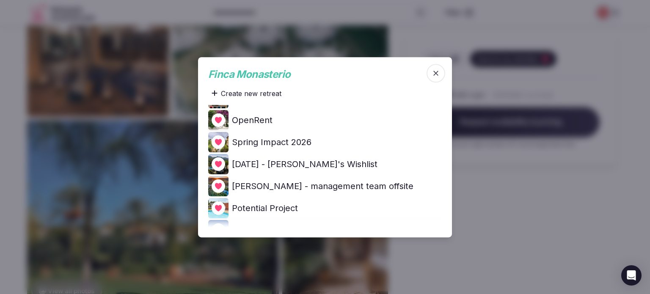
click at [481, 208] on div at bounding box center [325, 147] width 650 height 294
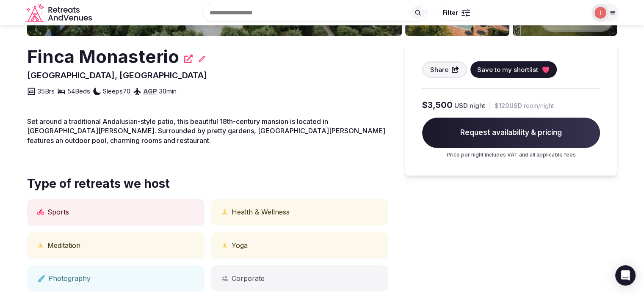
scroll to position [0, 0]
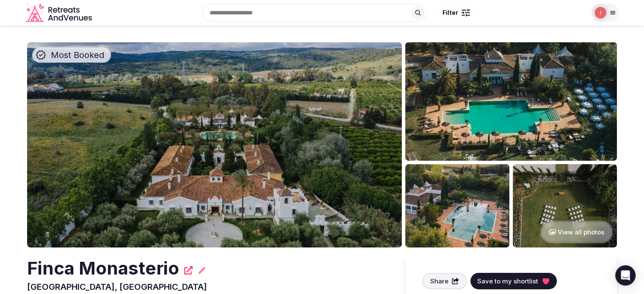
click at [592, 16] on div at bounding box center [601, 13] width 18 height 18
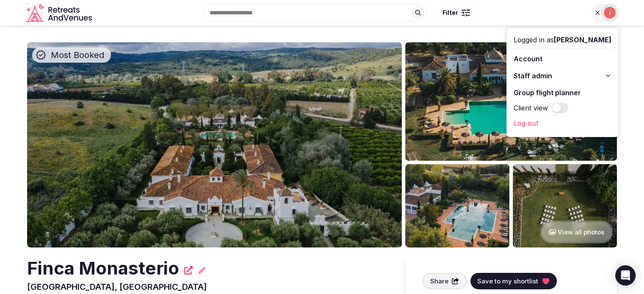
click at [80, 19] on icon "Retreats and Venues company logo" at bounding box center [60, 12] width 68 height 19
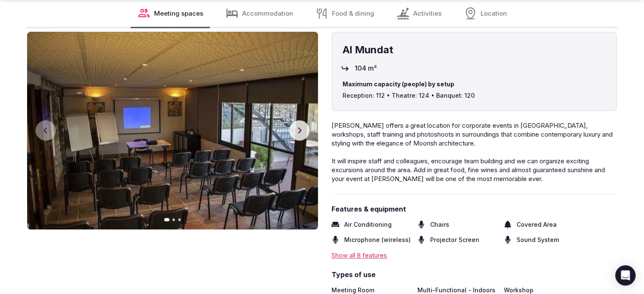
scroll to position [1269, 0]
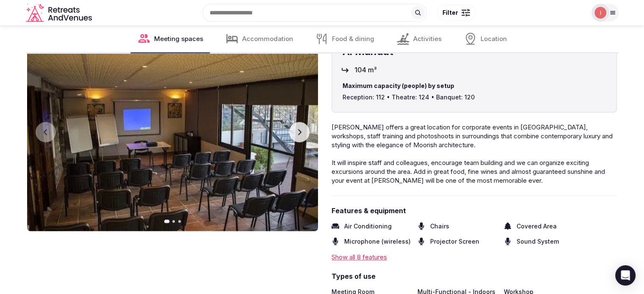
click at [299, 135] on icon "button" at bounding box center [299, 132] width 3 height 6
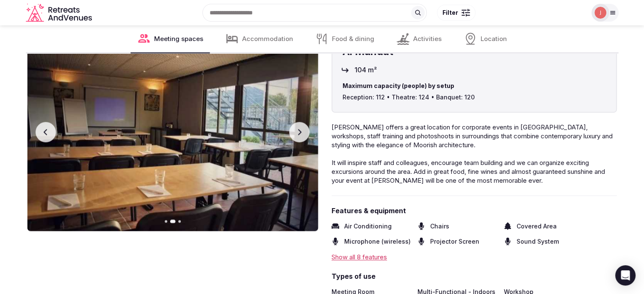
click at [300, 135] on icon "button" at bounding box center [299, 132] width 7 height 7
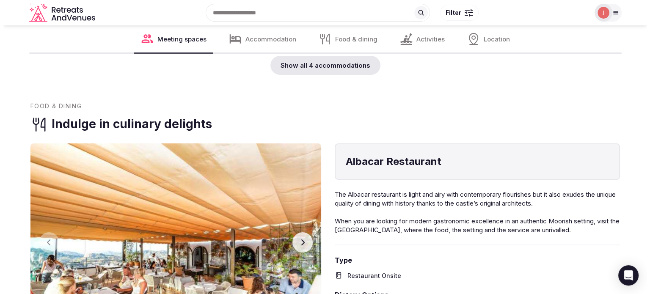
scroll to position [193, 0]
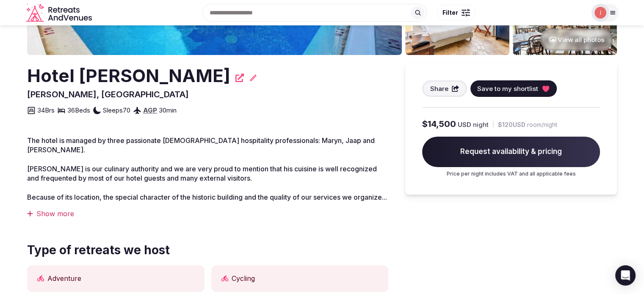
click at [517, 90] on span "Save to my shortlist" at bounding box center [507, 88] width 61 height 9
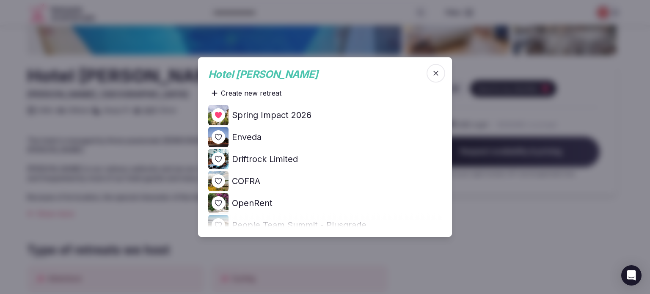
scroll to position [85, 0]
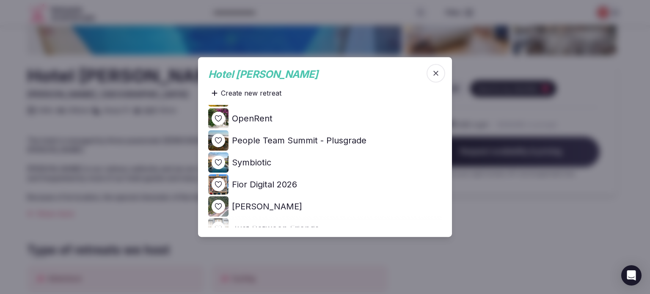
click at [0, 0] on icon at bounding box center [0, 0] width 0 height 0
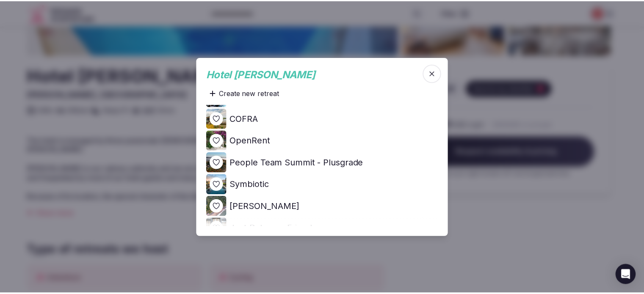
scroll to position [0, 0]
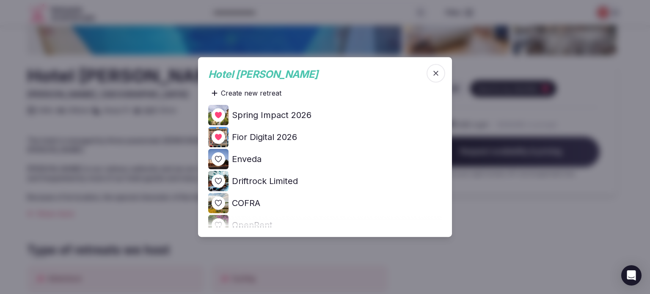
click at [485, 200] on div at bounding box center [325, 147] width 650 height 294
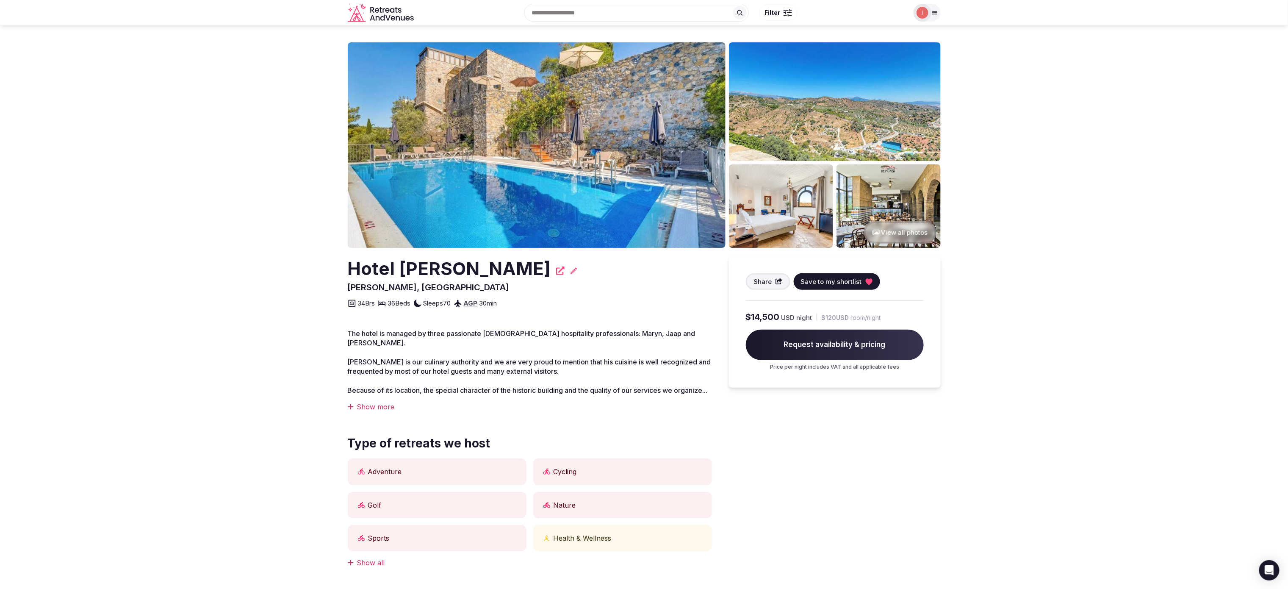
click at [566, 20] on div "Recent searches [GEOGRAPHIC_DATA], [GEOGRAPHIC_DATA] [GEOGRAPHIC_DATA], [GEOGRA…" at bounding box center [636, 13] width 224 height 18
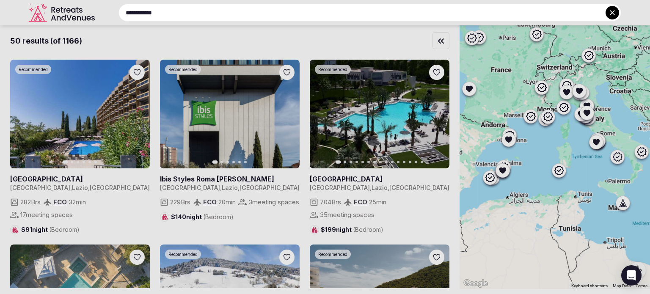
click at [215, 11] on input "**********" at bounding box center [370, 13] width 503 height 18
drag, startPoint x: 215, startPoint y: 11, endPoint x: 51, endPoint y: -2, distance: 164.4
click at [51, 0] on html "**********" at bounding box center [325, 147] width 650 height 294
click at [188, 9] on input "**********" at bounding box center [370, 13] width 503 height 18
type input "**********"
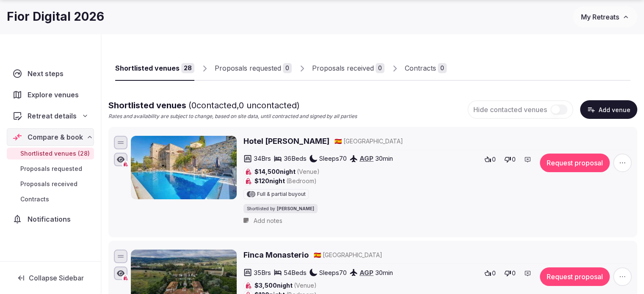
scroll to position [85, 0]
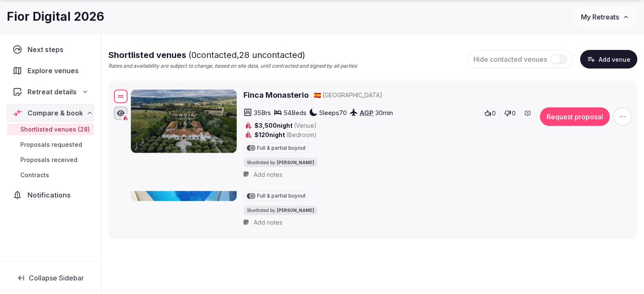
drag, startPoint x: 117, startPoint y: 205, endPoint x: 130, endPoint y: 91, distance: 114.3
click at [130, 91] on div "Finca Monasterio 🇪🇸 Spain 35 Brs 54 Beds Sleeps 70 AGP 30 min $3,500 night (Ven…" at bounding box center [372, 136] width 521 height 96
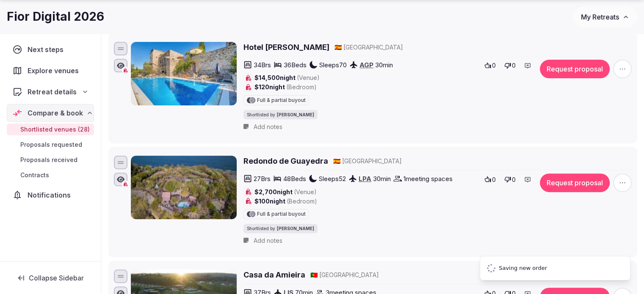
scroll to position [254, 0]
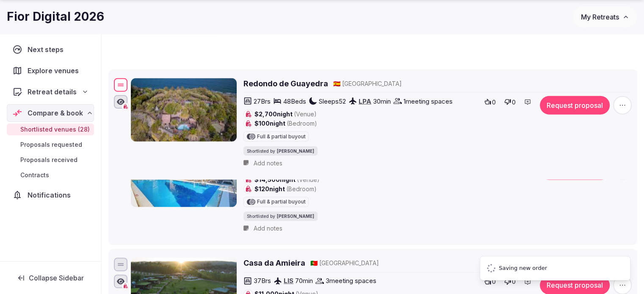
drag, startPoint x: 119, startPoint y: 147, endPoint x: 124, endPoint y: 81, distance: 66.3
click at [124, 81] on div at bounding box center [121, 85] width 14 height 14
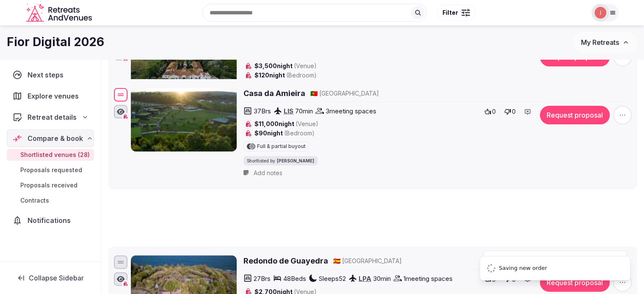
scroll to position [127, 0]
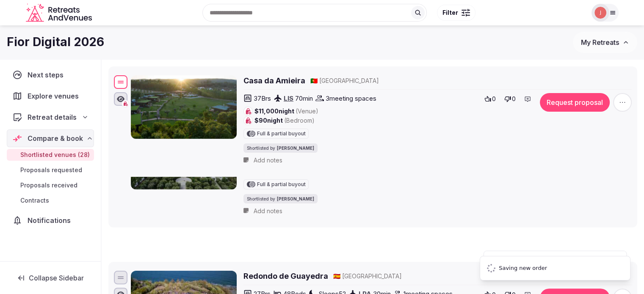
drag, startPoint x: 123, startPoint y: 261, endPoint x: 133, endPoint y: 73, distance: 188.3
click at [133, 74] on div "Casa da Amieira 🇵🇹 Portugal 37 Brs LIS 70 min 3 meeting spaces $11,000 night (V…" at bounding box center [372, 122] width 521 height 96
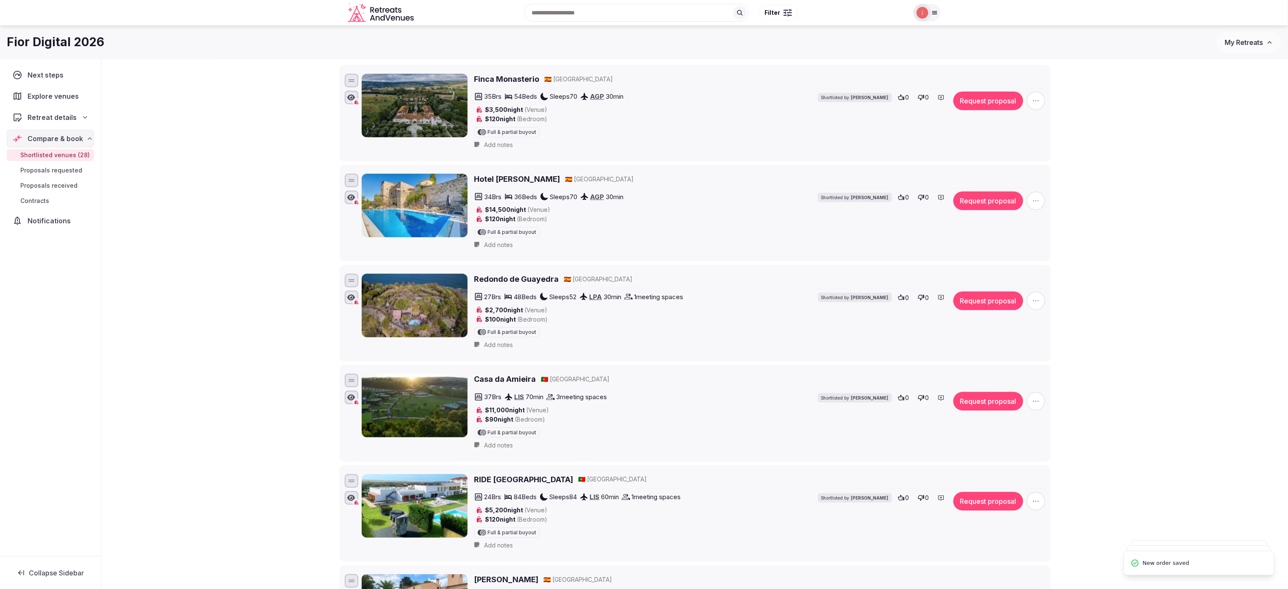
scroll to position [12, 0]
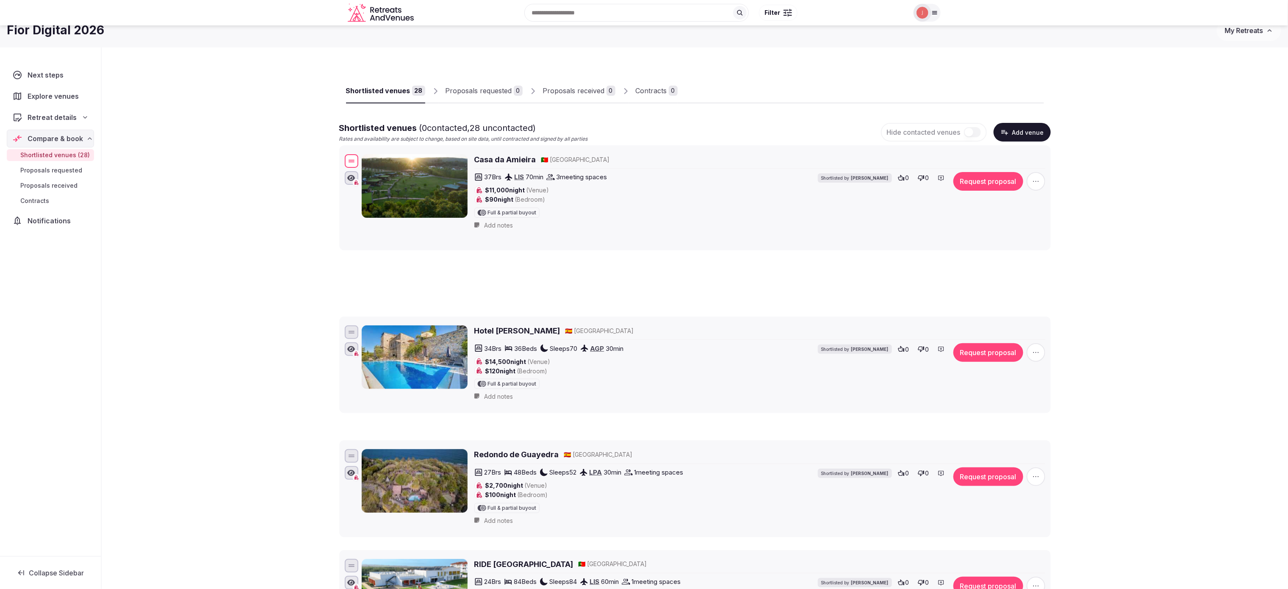
drag, startPoint x: 353, startPoint y: 470, endPoint x: 359, endPoint y: 156, distance: 314.3
click at [359, 156] on div "Casa da Amieira 🇵🇹 Portugal 37 Brs LIS 70 min 3 meeting spaces $11,000 night (V…" at bounding box center [695, 193] width 704 height 82
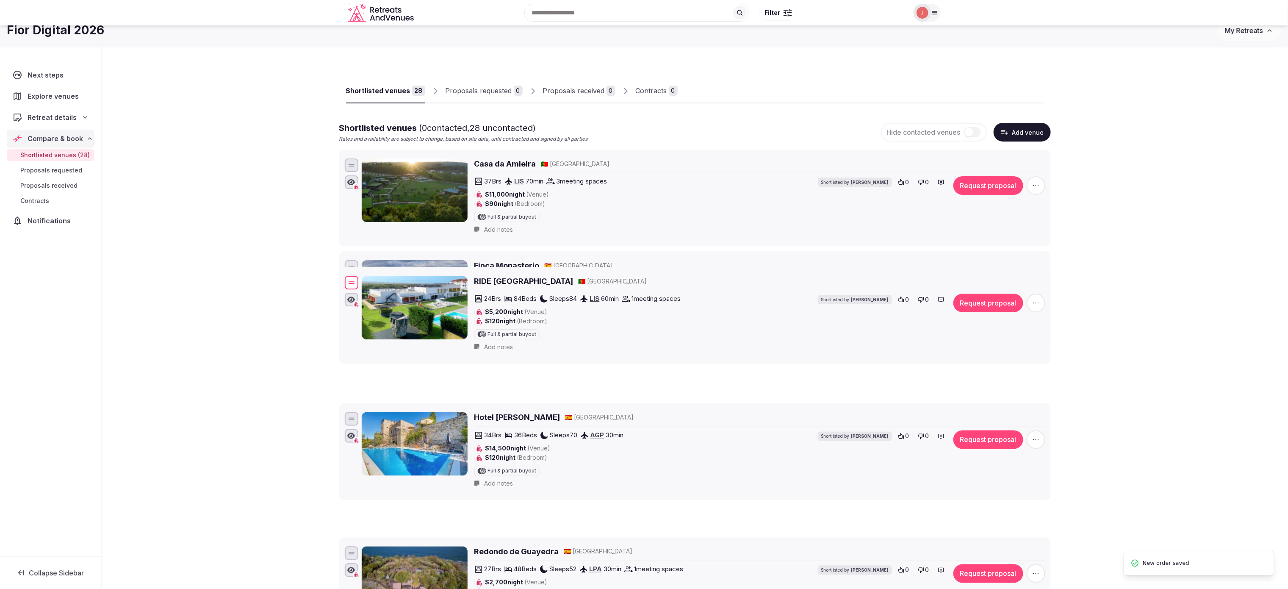
drag, startPoint x: 347, startPoint y: 567, endPoint x: 359, endPoint y: 274, distance: 294.1
click at [359, 274] on div "RIDE Surf Resort & Spa 🇵🇹 Portugal 24 Brs 84 Beds Sleeps 84 LIS 60 min 1 meetin…" at bounding box center [695, 315] width 704 height 82
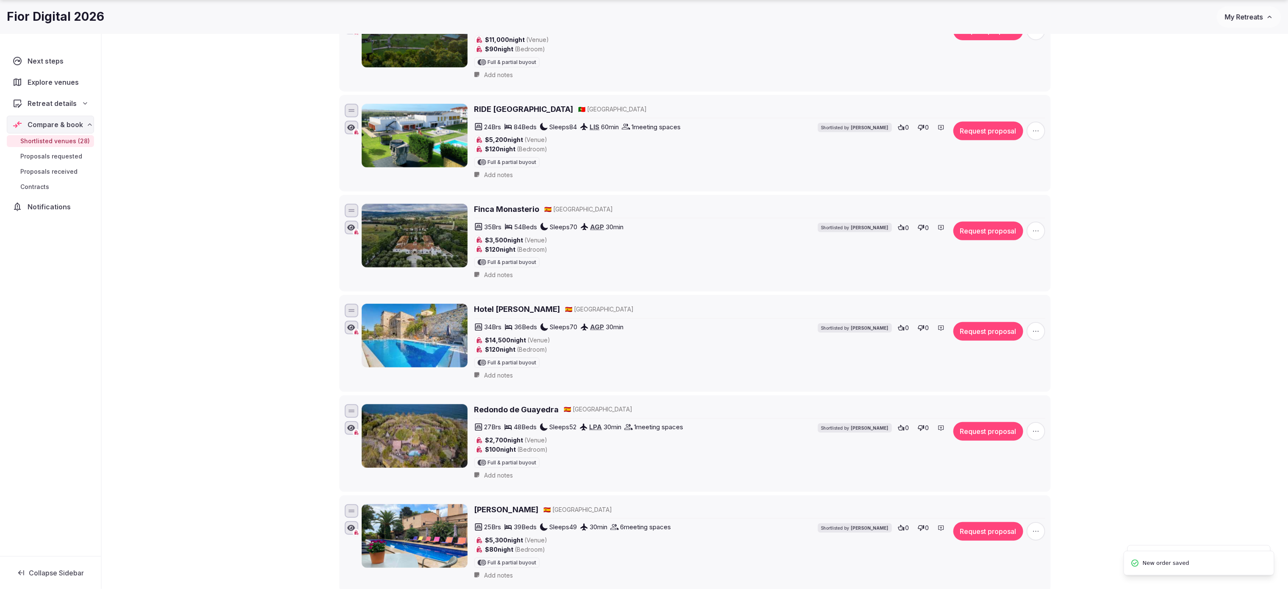
scroll to position [181, 0]
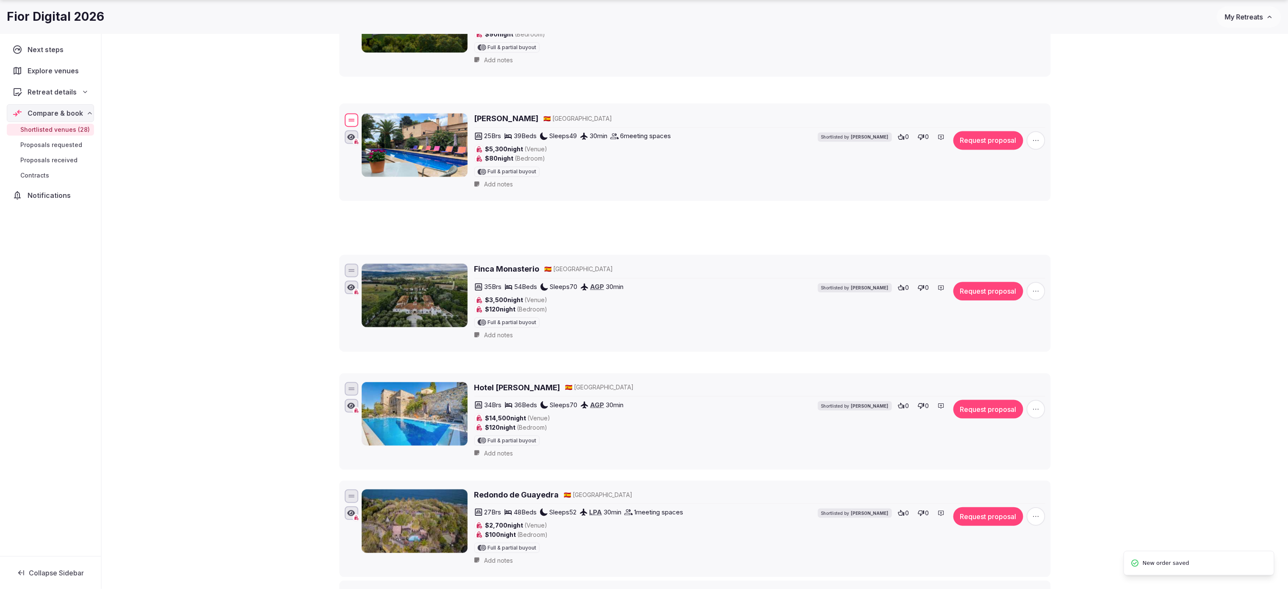
drag, startPoint x: 353, startPoint y: 502, endPoint x: 388, endPoint y: 119, distance: 384.4
click at [388, 119] on div "Masia Notari Casabona 🇪🇸 Spain 25 Brs 39 Beds Sleeps 49 30 min 6 meeting spaces…" at bounding box center [695, 153] width 704 height 82
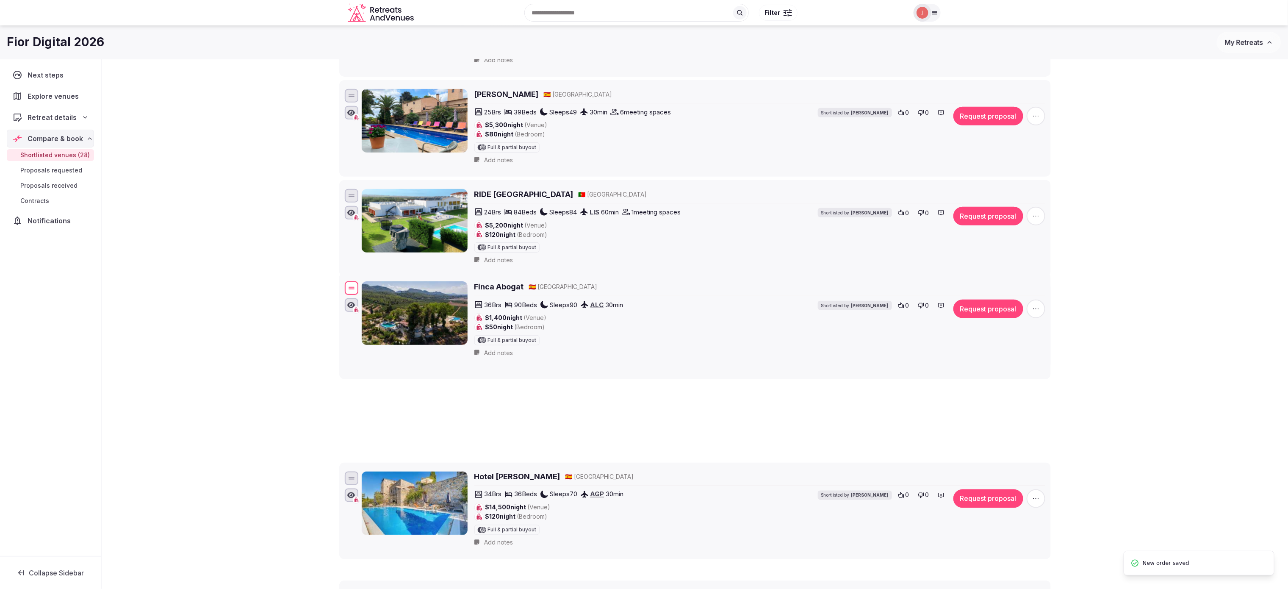
drag, startPoint x: 348, startPoint y: 439, endPoint x: 381, endPoint y: 221, distance: 220.5
click at [381, 279] on div "Finca Abogat 🇪🇸 Spain 36 Brs 90 Beds Sleeps 90 ALC 30 min $1,400 night (Venue) …" at bounding box center [695, 320] width 704 height 82
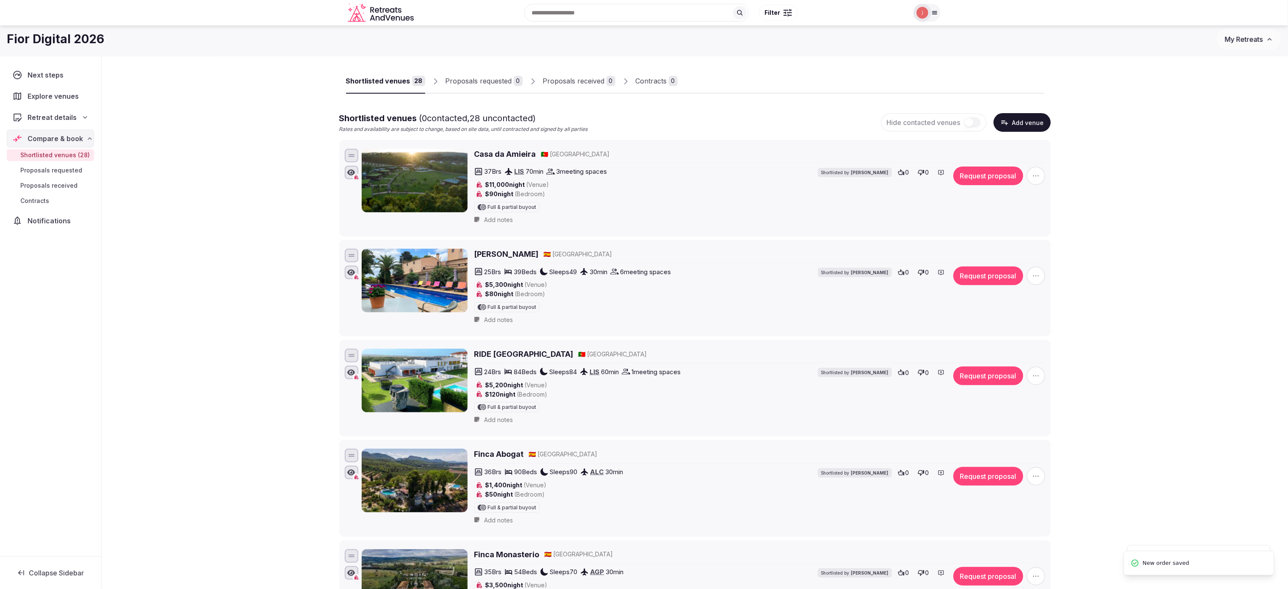
scroll to position [12, 0]
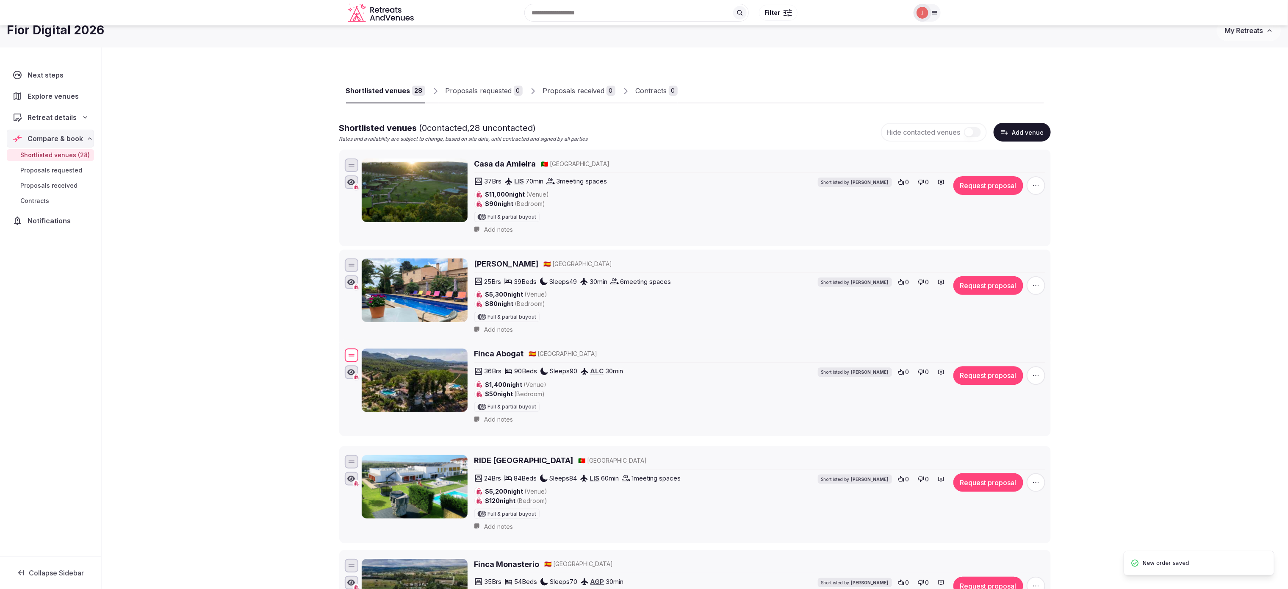
drag, startPoint x: 351, startPoint y: 470, endPoint x: 376, endPoint y: 359, distance: 114.5
click at [376, 294] on div "Finca Abogat 🇪🇸 Spain 36 Brs 90 Beds Sleeps 90 ALC 30 min $1,400 night (Venue) …" at bounding box center [695, 388] width 704 height 82
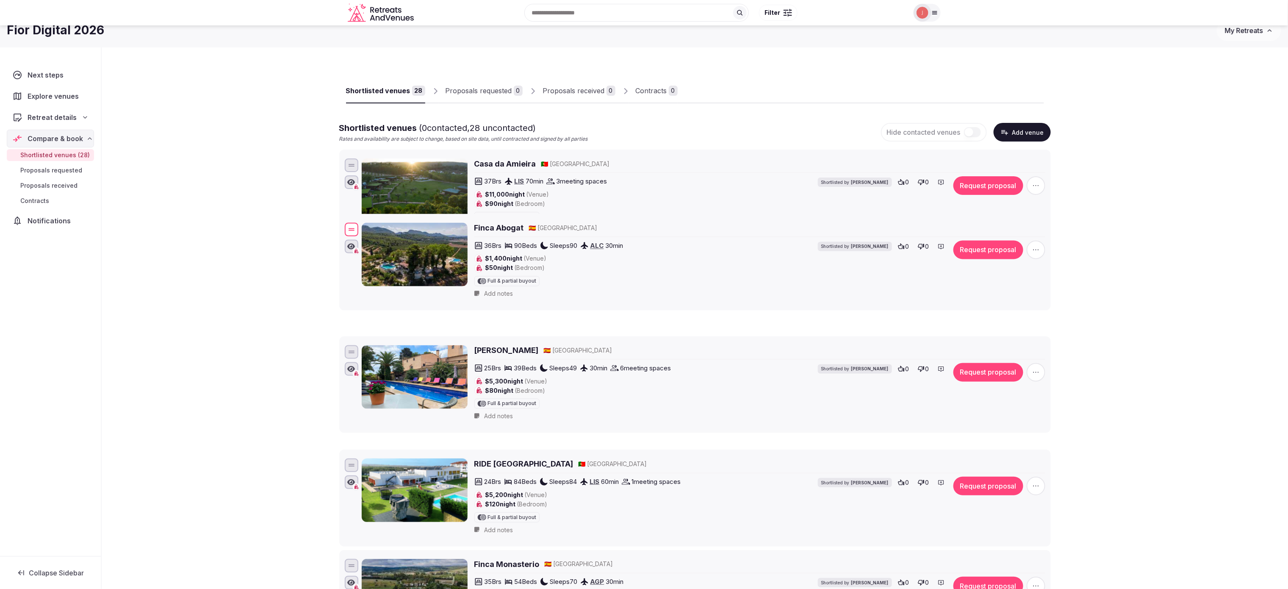
drag, startPoint x: 350, startPoint y: 372, endPoint x: 378, endPoint y: 235, distance: 139.9
click at [378, 235] on div "Finca Abogat 🇪🇸 Spain 36 Brs 90 Beds Sleeps 90 ALC 30 min $1,400 night (Venue) …" at bounding box center [695, 262] width 704 height 82
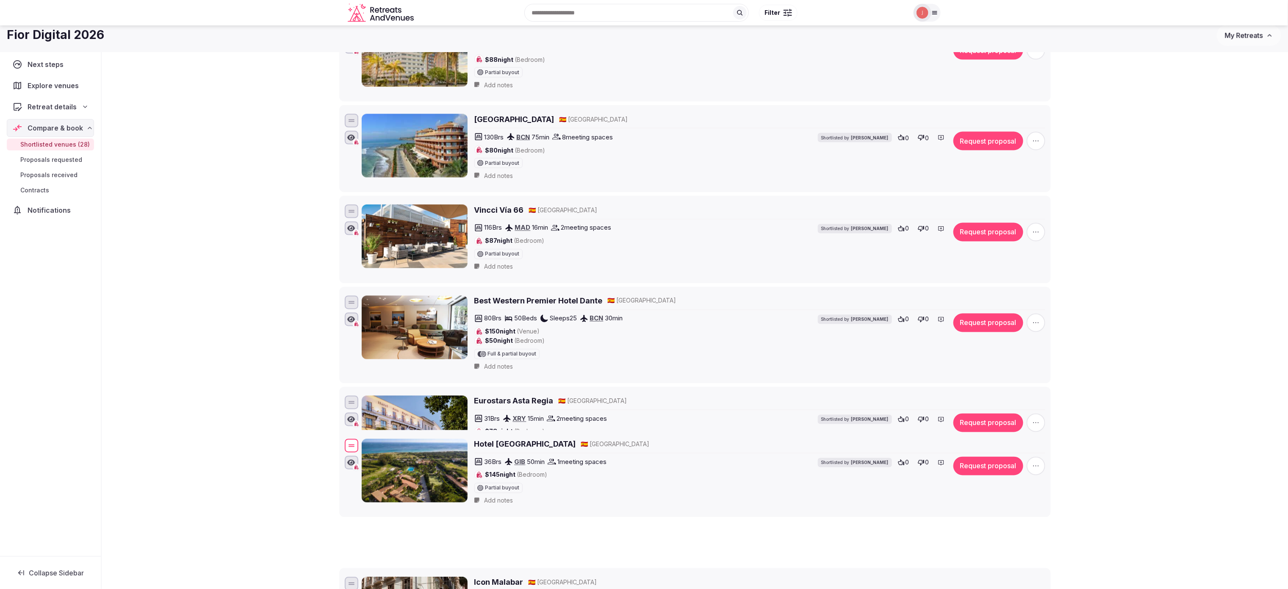
scroll to position [774, 0]
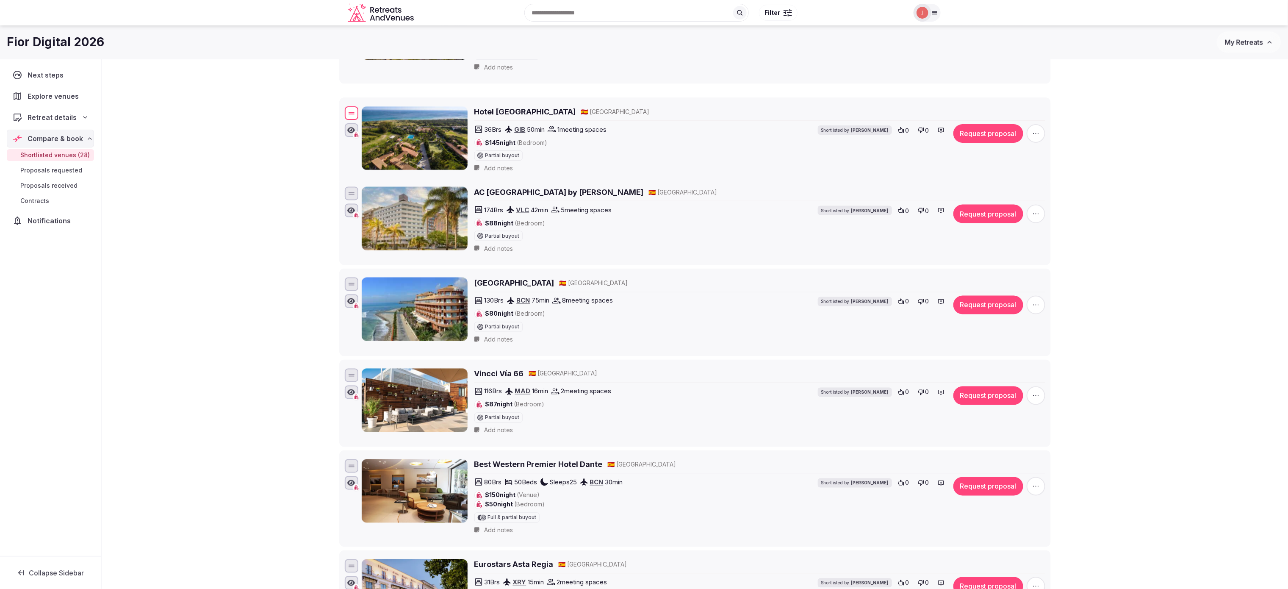
drag, startPoint x: 348, startPoint y: 412, endPoint x: 362, endPoint y: 122, distance: 290.4
click at [362, 122] on div "Hotel Punta Sur 🇪🇸 Spain 36 Brs GIB 50 min 1 meeting spaces $145 night (Bedroom…" at bounding box center [695, 141] width 704 height 73
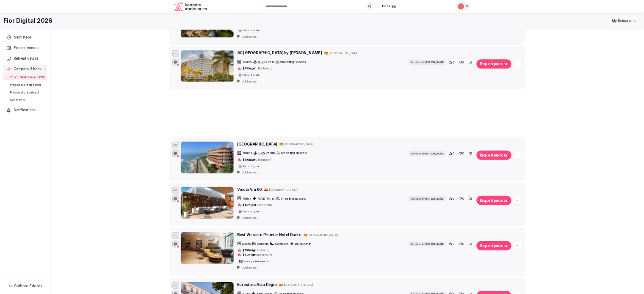
scroll to position [689, 0]
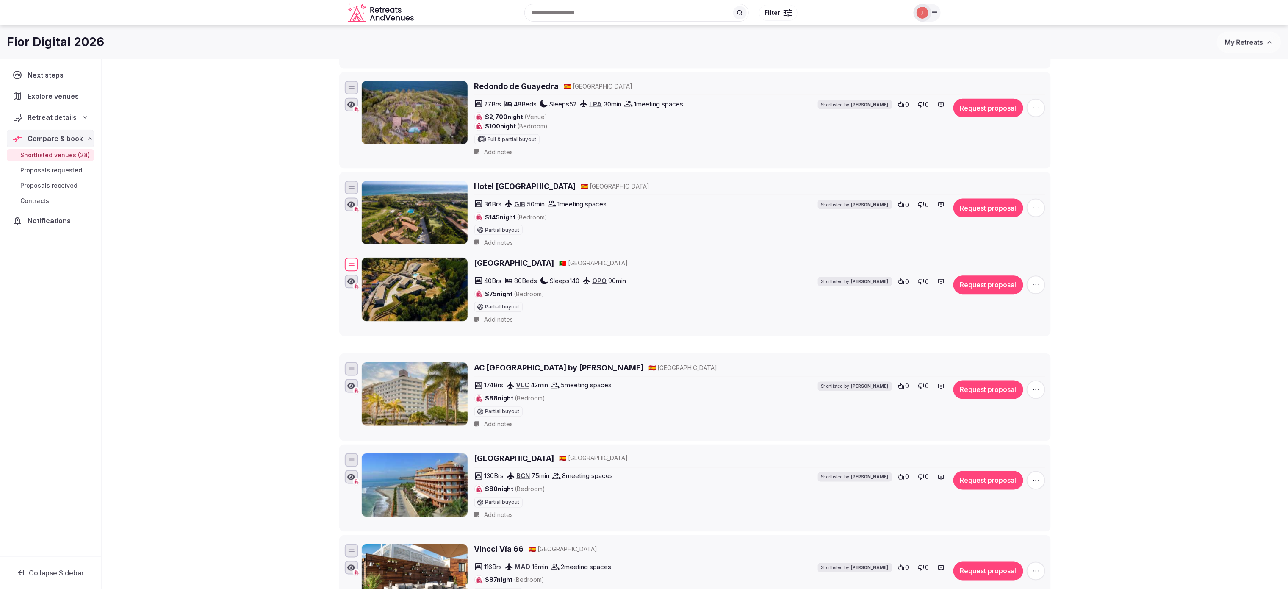
drag, startPoint x: 356, startPoint y: 284, endPoint x: 415, endPoint y: 283, distance: 59.3
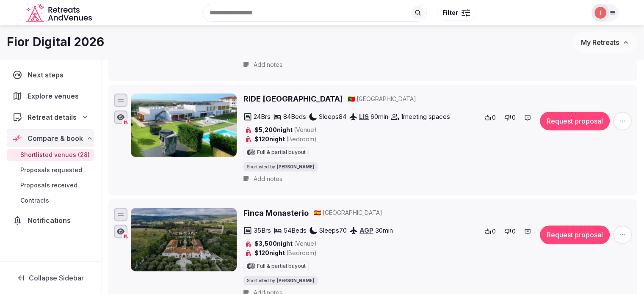
scroll to position [308, 0]
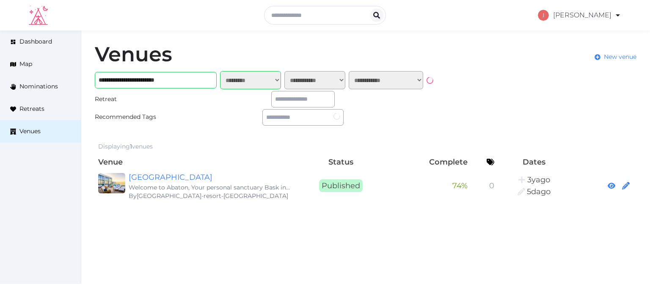
select select "*******"
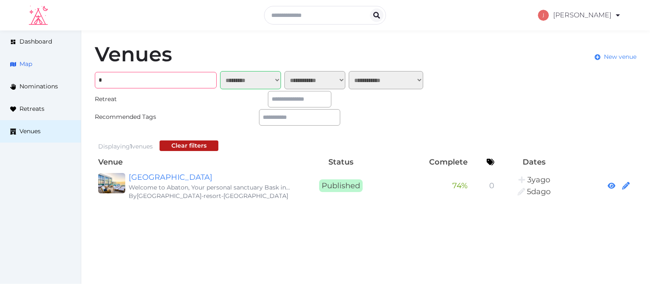
type input "*"
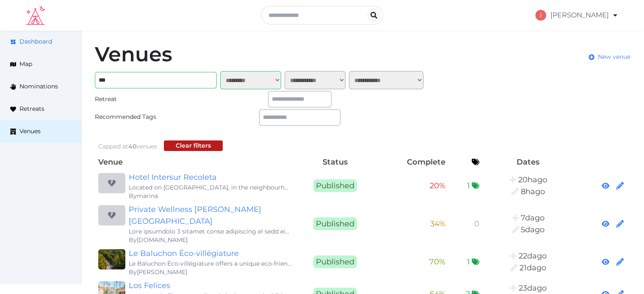
drag, startPoint x: 64, startPoint y: 58, endPoint x: 69, endPoint y: 39, distance: 19.8
click at [163, 74] on input "***" at bounding box center [156, 80] width 122 height 17
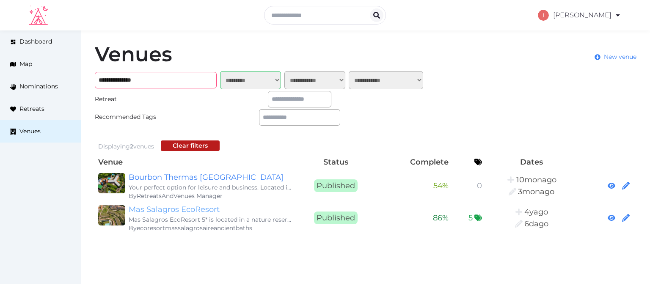
type input "**********"
click at [183, 216] on link "Mas Salagros EcoResort" at bounding box center [210, 210] width 163 height 12
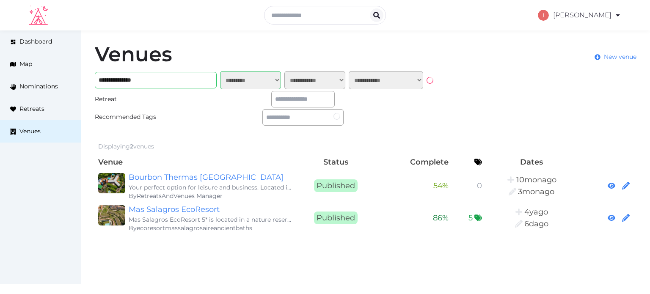
select select "*******"
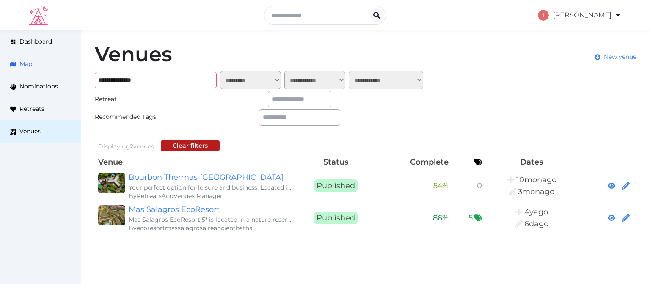
drag, startPoint x: 152, startPoint y: 85, endPoint x: 27, endPoint y: 61, distance: 126.7
click at [27, 61] on div "**********" at bounding box center [325, 138] width 650 height 217
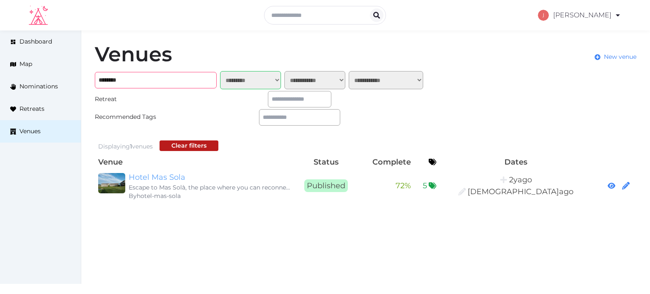
type input "********"
click at [144, 177] on link "Hotel Mas Sola" at bounding box center [210, 178] width 163 height 12
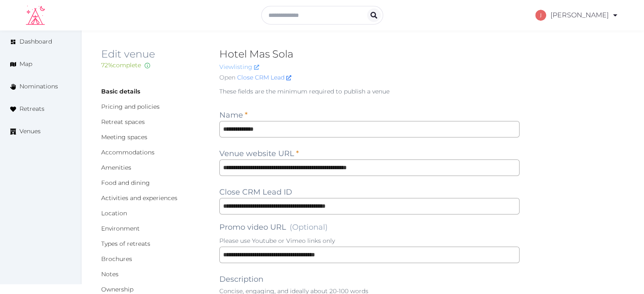
click at [242, 64] on link "View listing" at bounding box center [239, 67] width 40 height 8
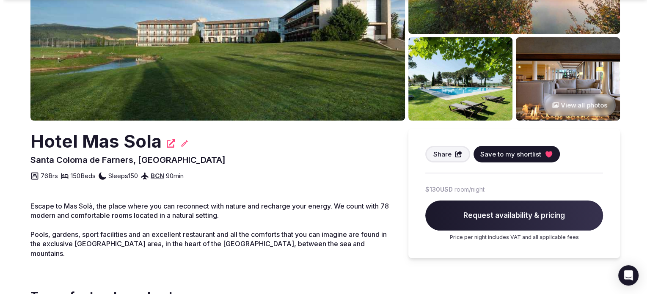
scroll to position [127, 0]
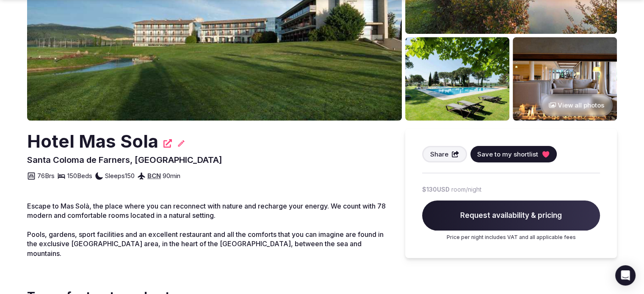
click at [495, 153] on span "Save to my shortlist" at bounding box center [507, 154] width 61 height 9
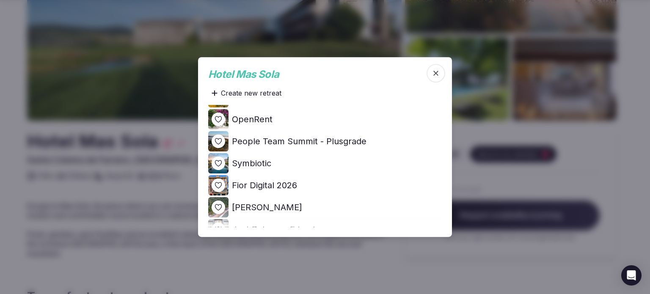
scroll to position [85, 0]
click at [0, 0] on icon at bounding box center [0, 0] width 0 height 0
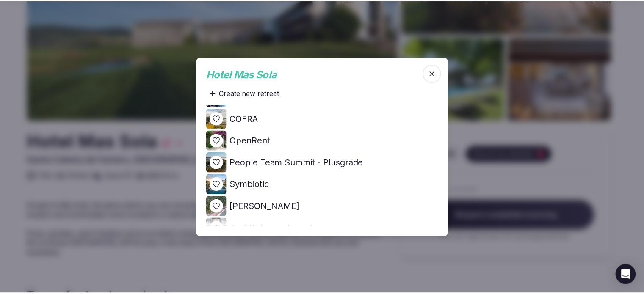
scroll to position [0, 0]
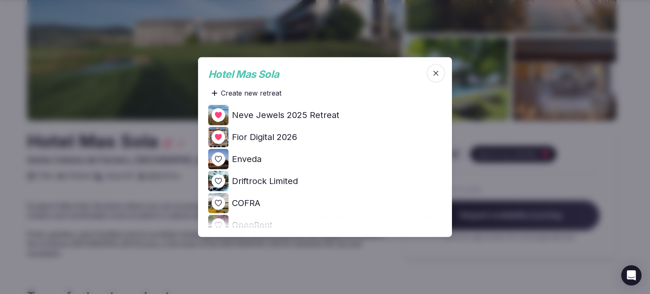
click at [159, 183] on div at bounding box center [325, 147] width 650 height 294
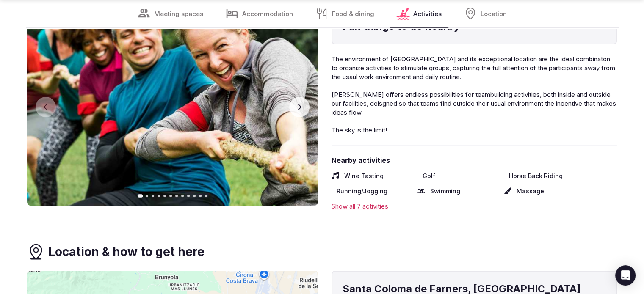
scroll to position [3091, 0]
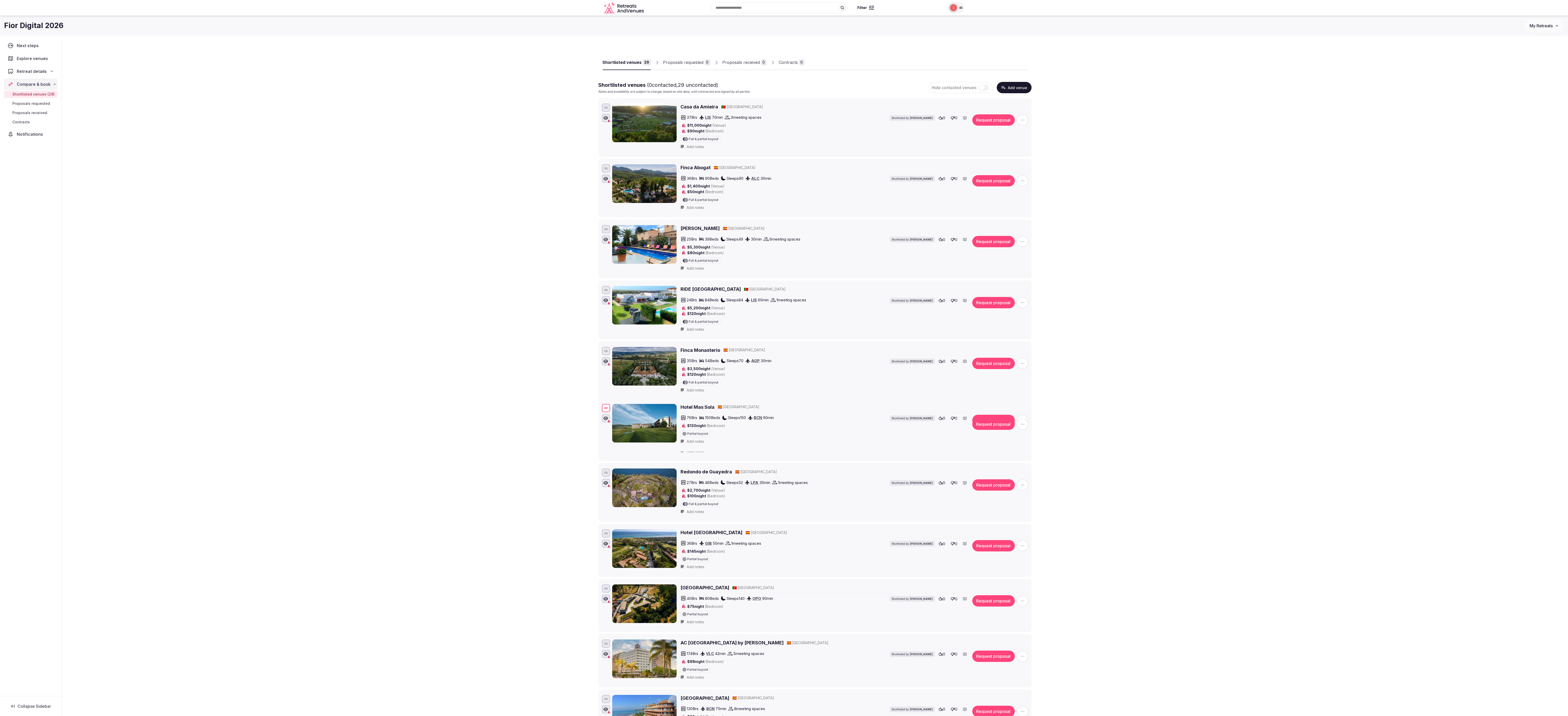
drag, startPoint x: 606, startPoint y: 595, endPoint x: 628, endPoint y: 459, distance: 137.8
click at [392, 179] on div "Hotel Mas Sola 🇪🇸 [GEOGRAPHIC_DATA] 76 Brs 150 Beds Sleeps 150 BCN 90 min $130 …" at bounding box center [815, 425] width 429 height 44
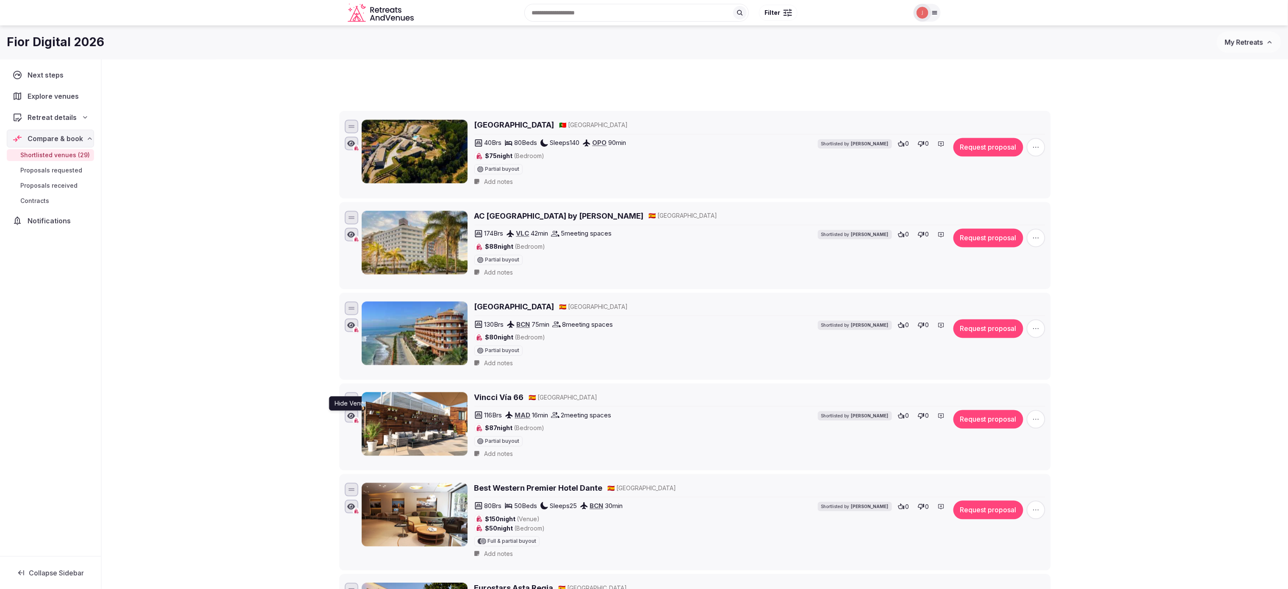
scroll to position [508, 0]
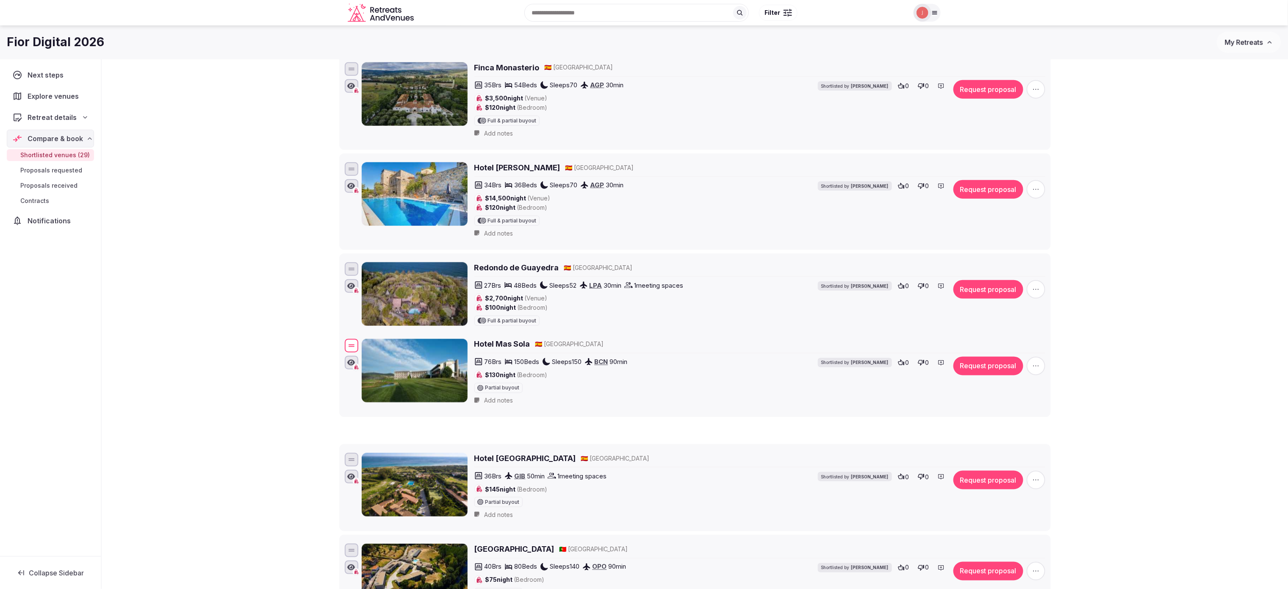
drag, startPoint x: 351, startPoint y: 363, endPoint x: 358, endPoint y: 371, distance: 10.2
click at [358, 371] on div "Hotel Mas Sola 🇪🇸 [GEOGRAPHIC_DATA] 76 Brs 150 Beds Sleeps 150 BCN 90 min $130 …" at bounding box center [695, 373] width 704 height 73
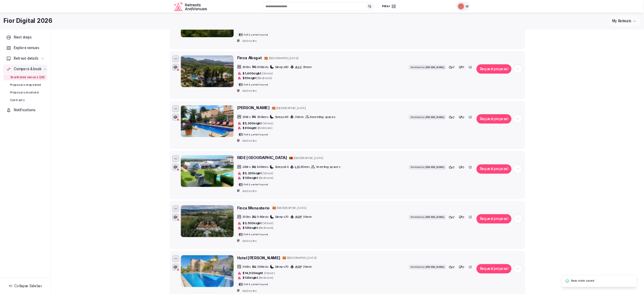
scroll to position [0, 0]
